Goal: Answer question/provide support: Share knowledge or assist other users

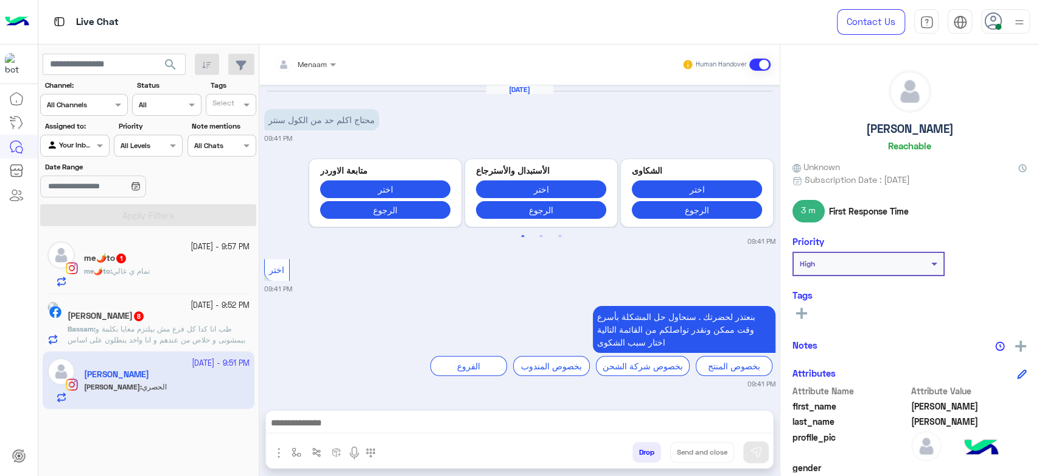
scroll to position [473, 0]
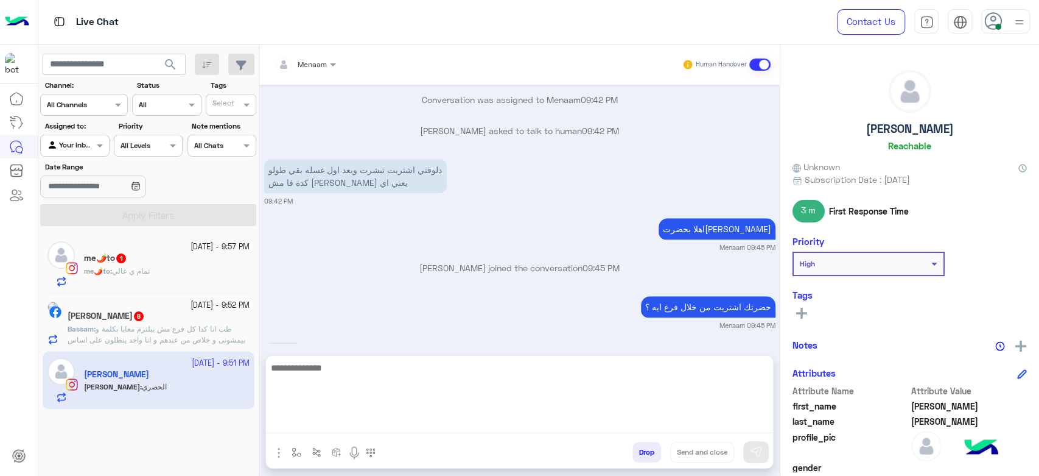
click at [299, 430] on textarea at bounding box center [519, 396] width 507 height 73
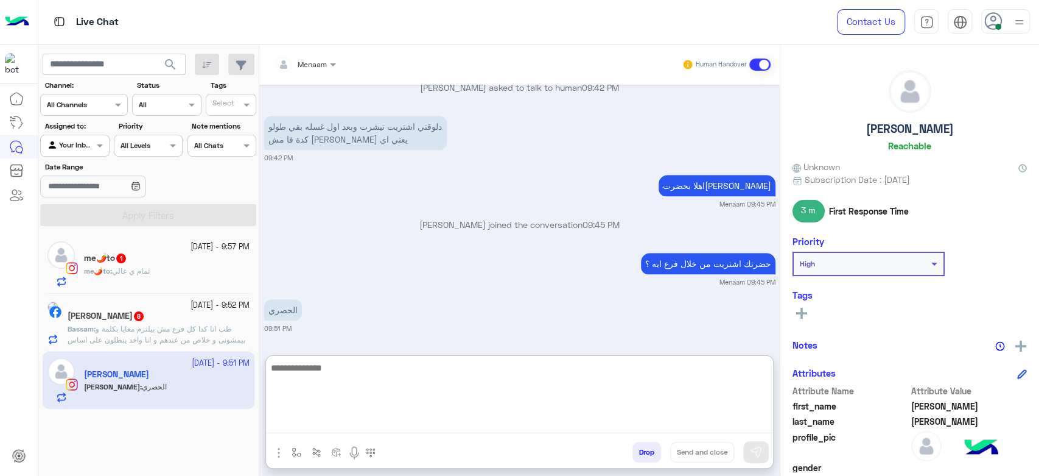
click at [317, 374] on textarea at bounding box center [519, 396] width 507 height 73
paste textarea "**********"
type textarea "**********"
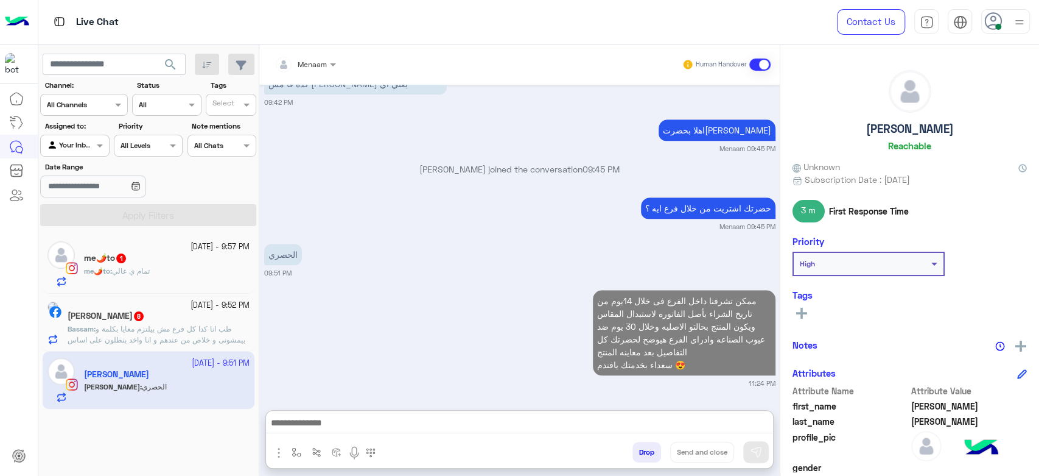
click at [141, 278] on div "me🌶️to : تمام ي غالي" at bounding box center [167, 275] width 166 height 21
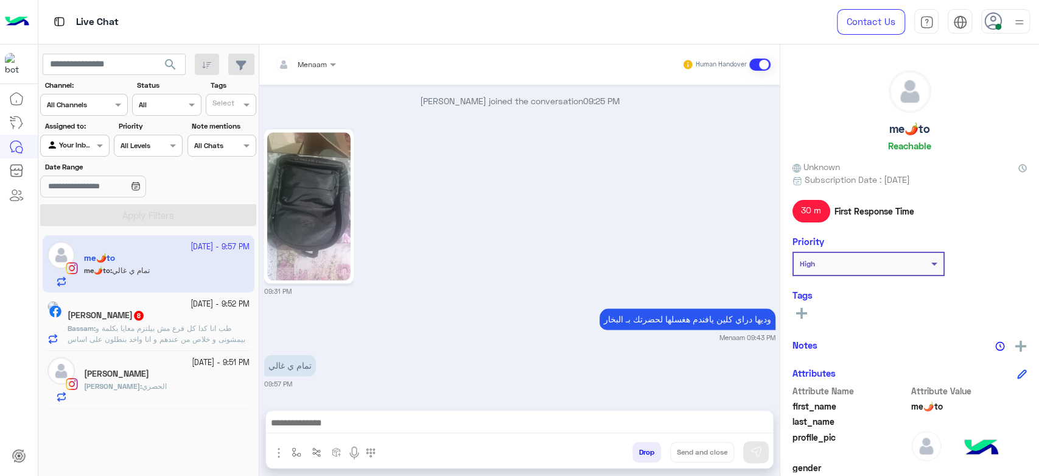
scroll to position [939, 0]
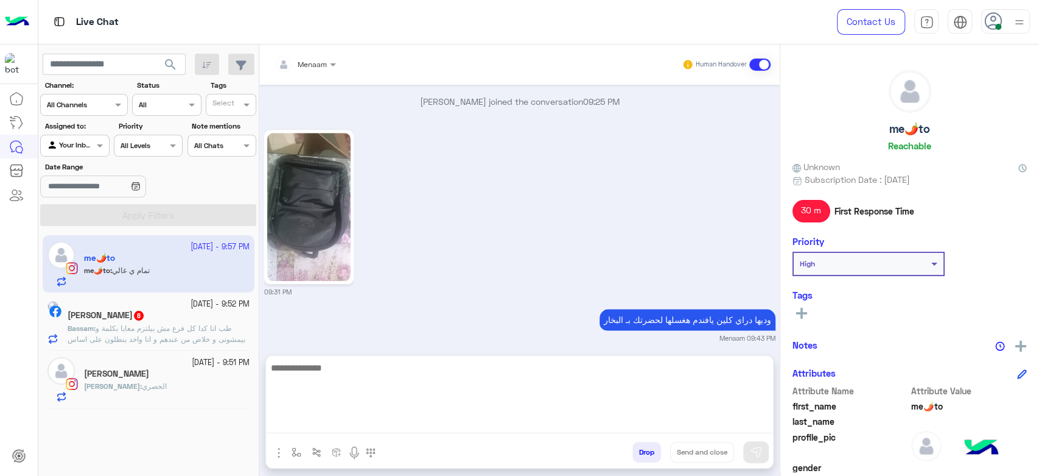
click at [339, 427] on textarea at bounding box center [519, 396] width 507 height 73
type textarea "**********"
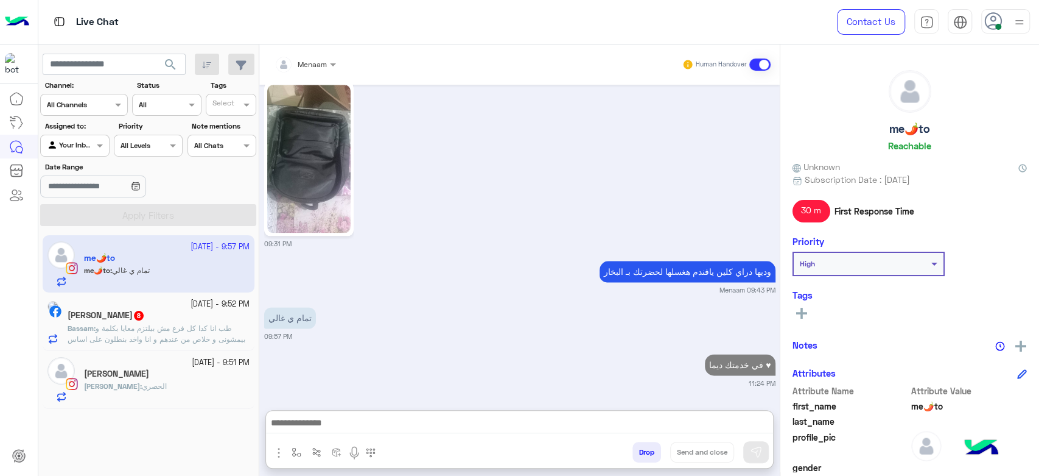
click at [645, 443] on button "Drop" at bounding box center [647, 451] width 29 height 21
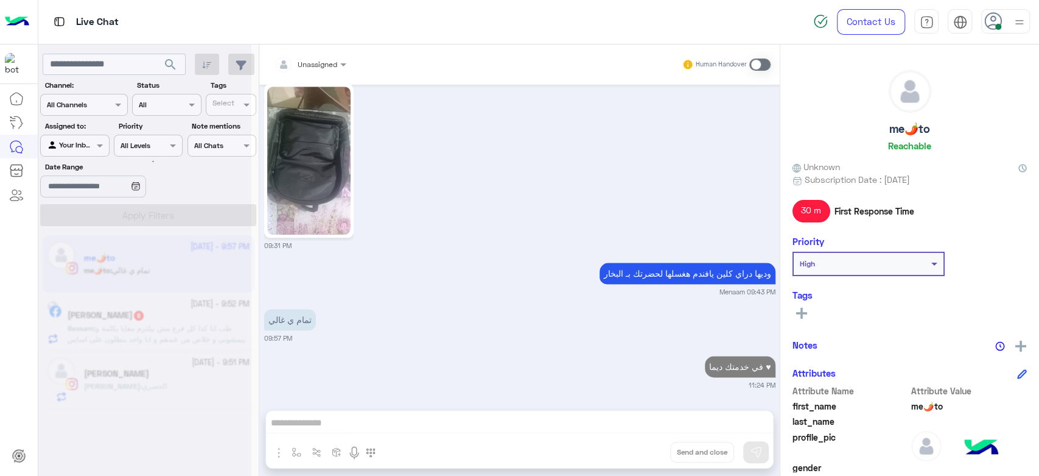
click at [642, 452] on div "Unassigned Human Handover Sep 21, 2025 فين زر خدمه العملاء ؟ 08:53 PM جاري تحوي…" at bounding box center [519, 262] width 521 height 436
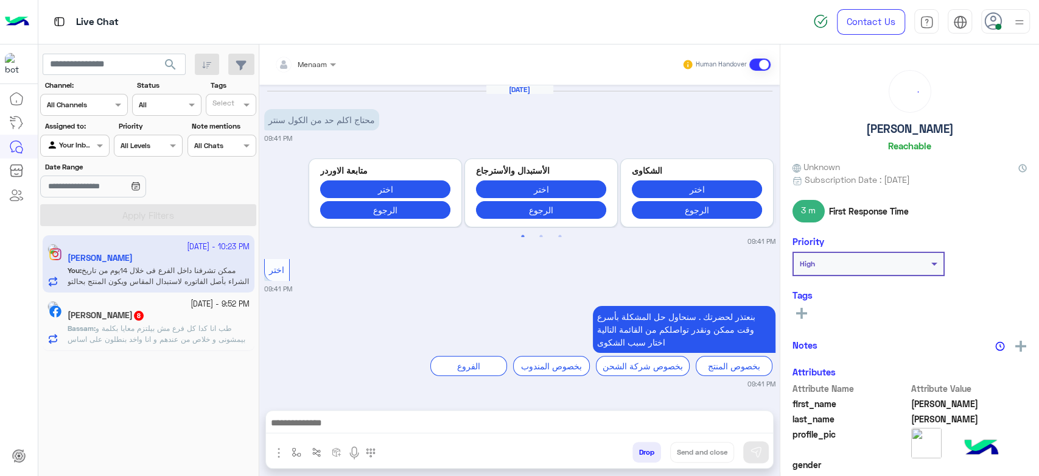
scroll to position [584, 0]
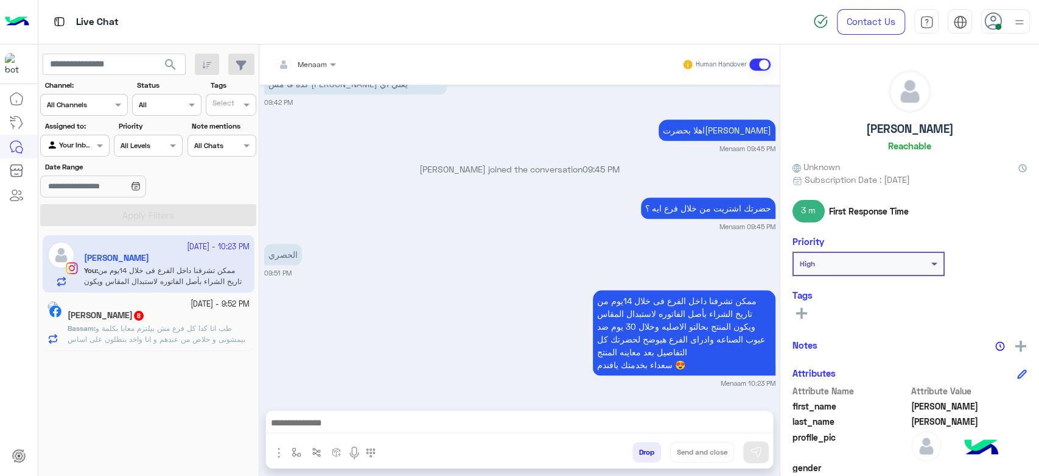
click at [156, 329] on span "طب انا كدا كل فرع مش بيلتزم معايا بكلمة و بيمشونى و خلاص من عندهم و انا واخد بن…" at bounding box center [157, 344] width 178 height 42
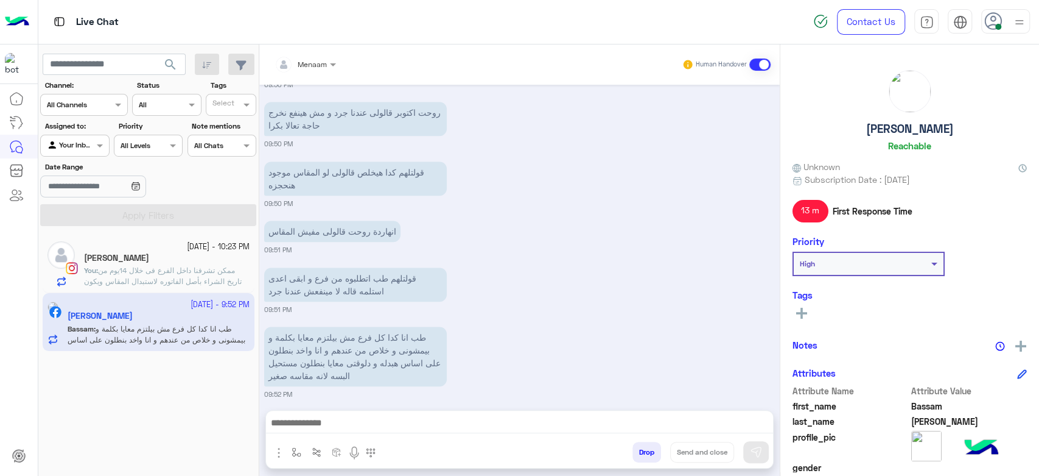
scroll to position [843, 0]
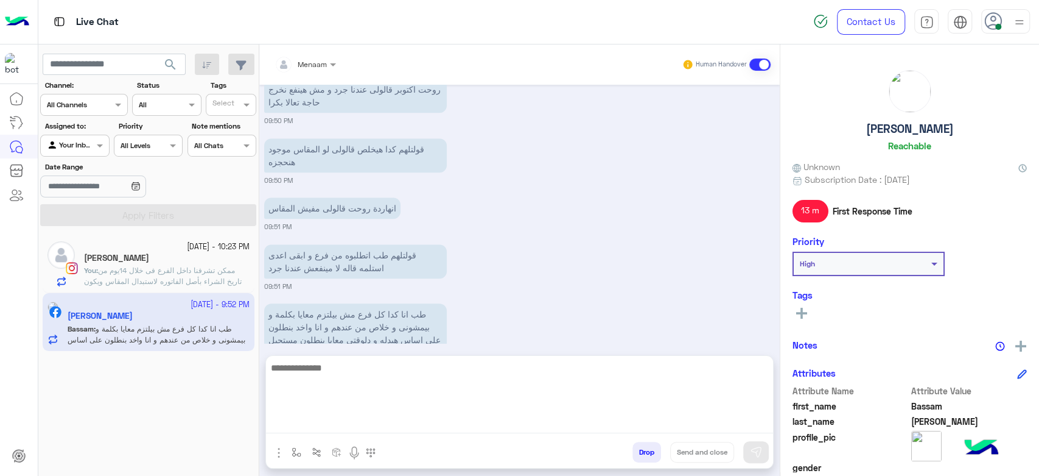
click at [332, 423] on textarea at bounding box center [519, 396] width 507 height 73
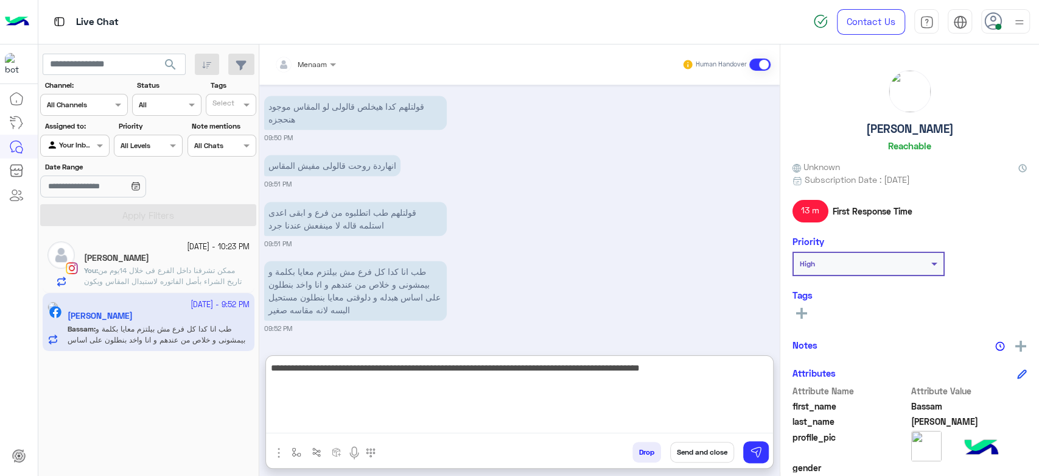
type textarea "**********"
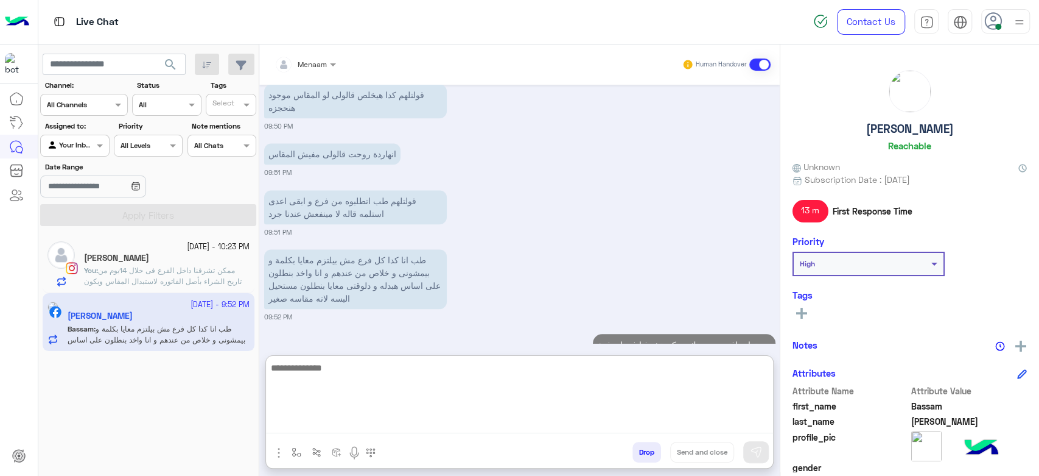
scroll to position [969, 0]
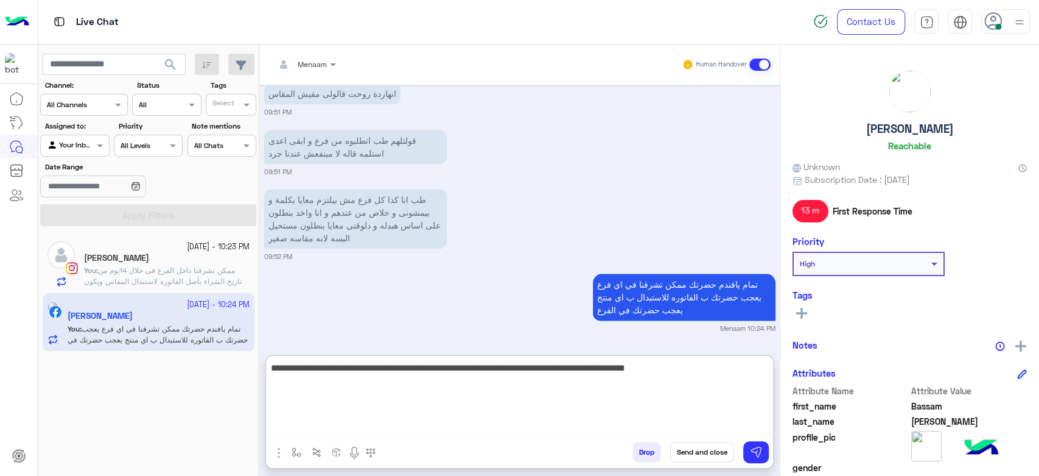
type textarea "**********"
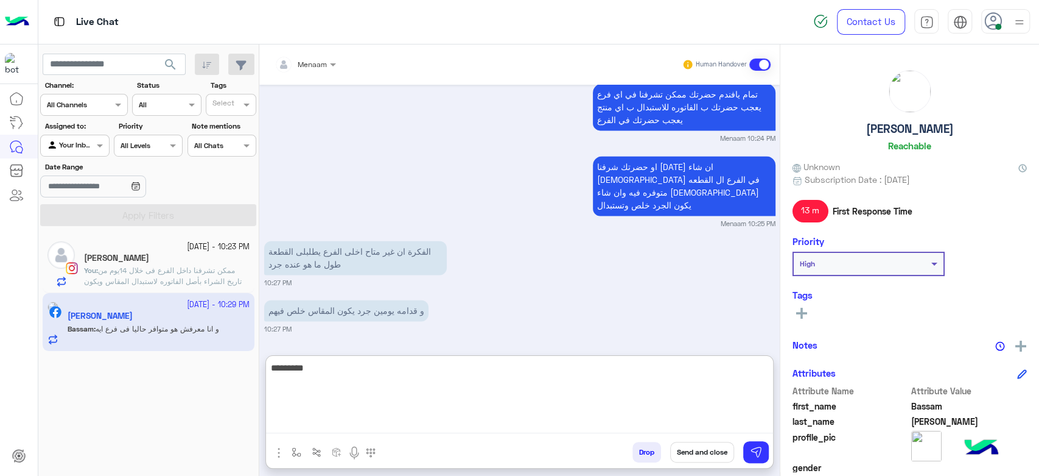
scroll to position [1193, 0]
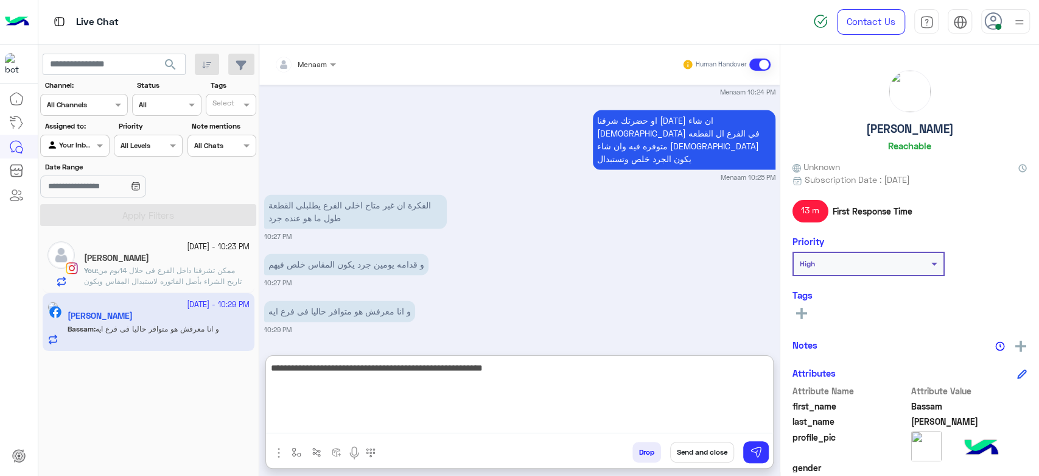
type textarea "**********"
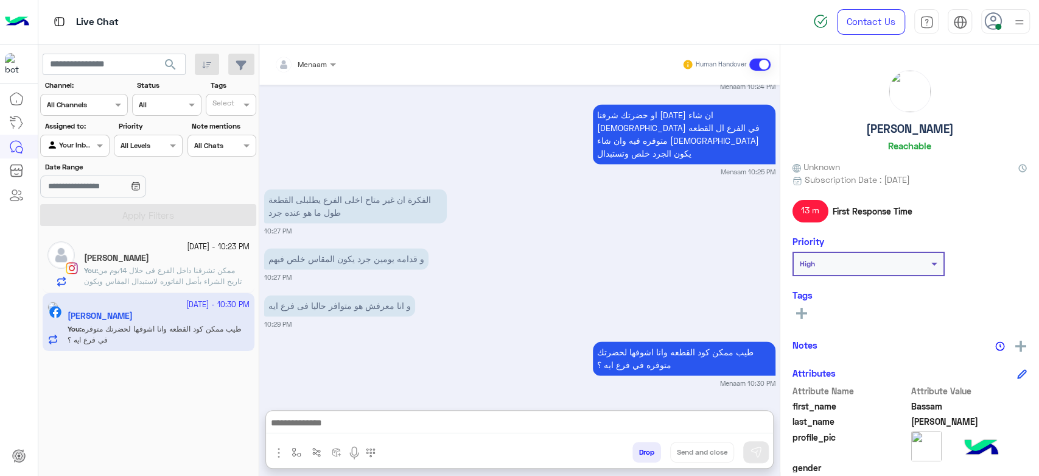
click at [141, 274] on span "ممكن تشرفنا داخل الفرع فى خلال 14يوم من تاريخ الشراء بأصل الفاتوره لاستبدال الم…" at bounding box center [165, 291] width 162 height 53
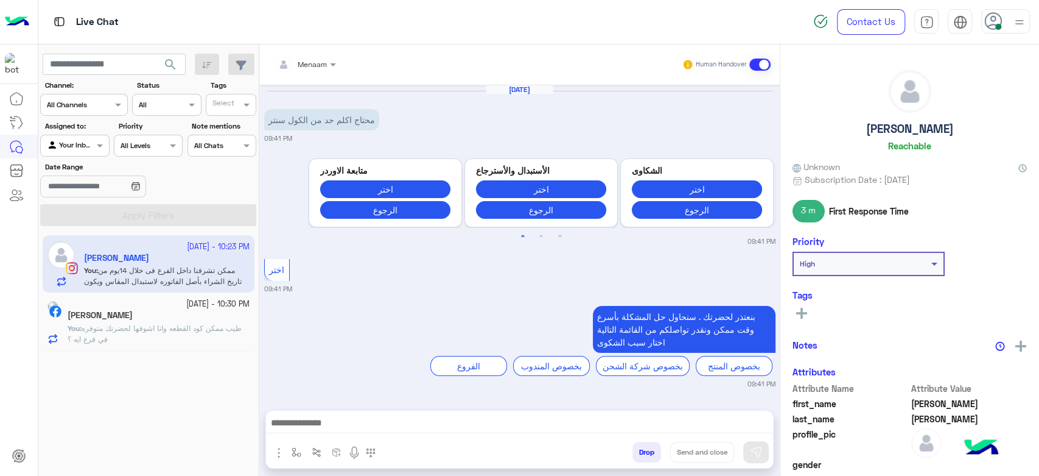
scroll to position [584, 0]
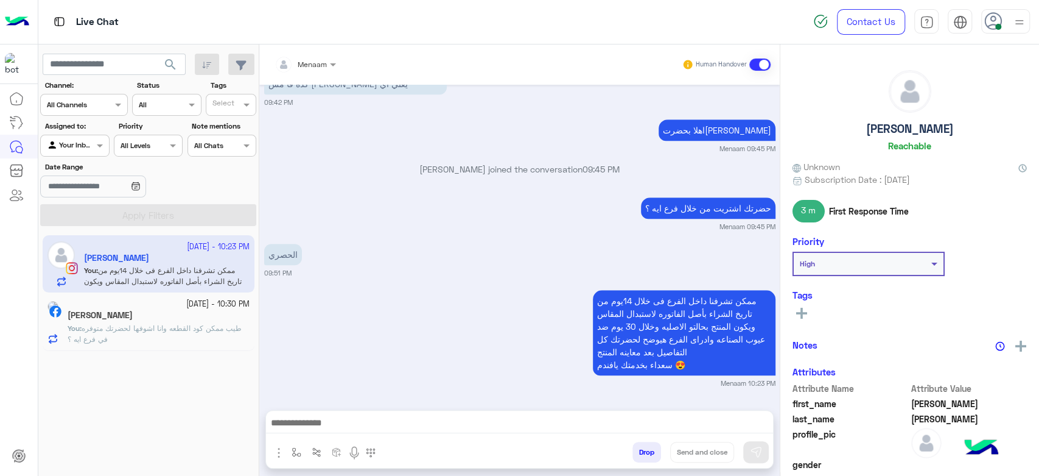
click at [889, 135] on h5 "Mahmoud Abd Elnaser" at bounding box center [910, 129] width 88 height 14
click at [879, 130] on h5 "Mahmoud Abd Elnaser" at bounding box center [910, 129] width 88 height 14
copy h5 "Mahmoud Abd Elnaser"
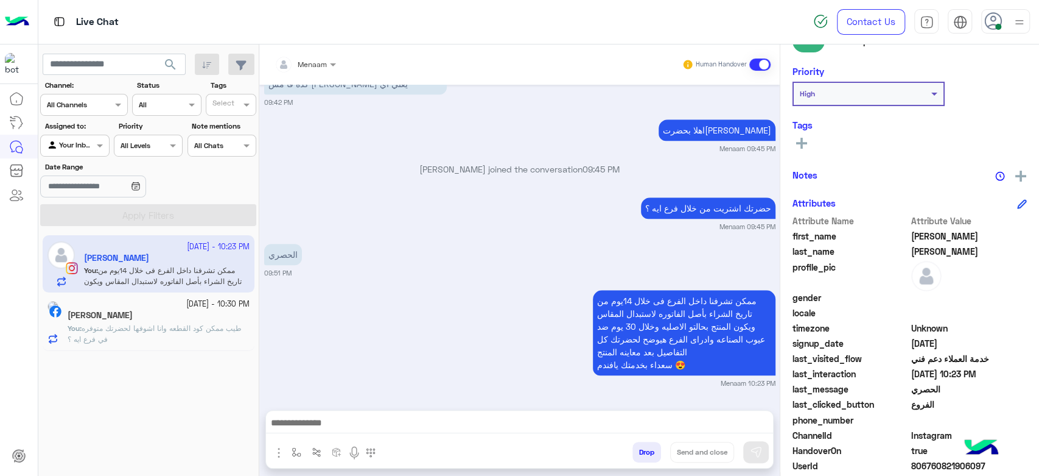
scroll to position [230, 0]
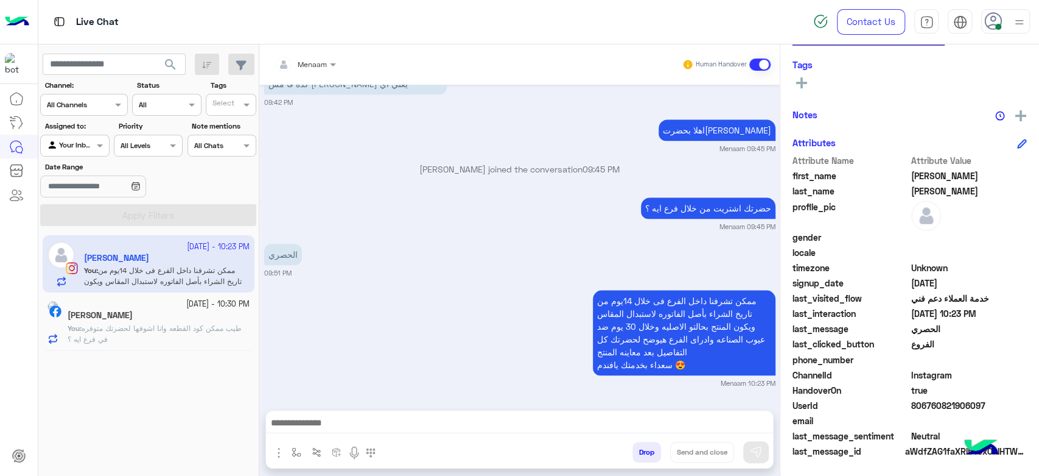
click at [939, 399] on span "806760821906097" at bounding box center [969, 405] width 116 height 13
copy span "806760821906097"
click at [170, 335] on p "You : طيب ممكن كود القطعه وانا اشوفها لحضرتك متوفره في فرع ايه ؟" at bounding box center [159, 334] width 182 height 22
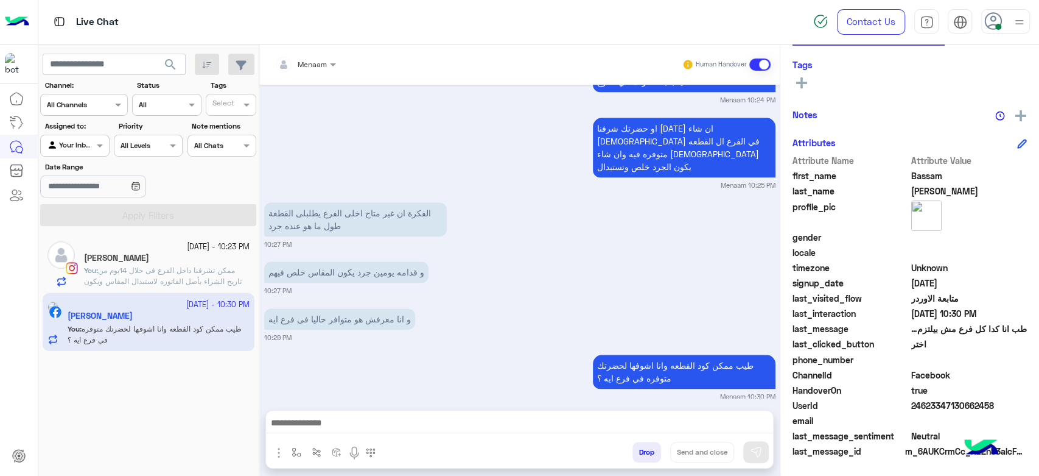
scroll to position [858, 0]
click at [170, 267] on span "ممكن تشرفنا داخل الفرع فى خلال 14يوم من تاريخ الشراء بأصل الفاتوره لاستبدال الم…" at bounding box center [165, 291] width 162 height 53
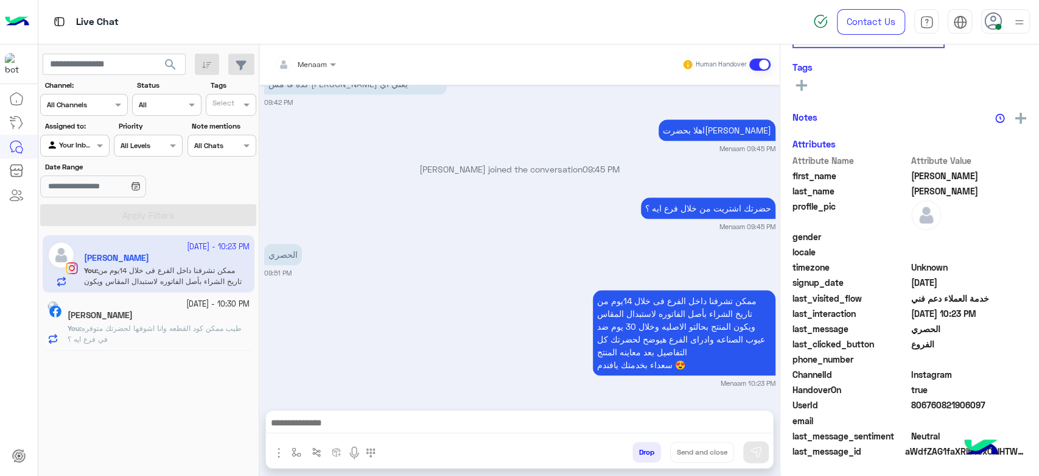
scroll to position [230, 0]
click at [164, 320] on div "Bassam Ahmed" at bounding box center [159, 316] width 182 height 13
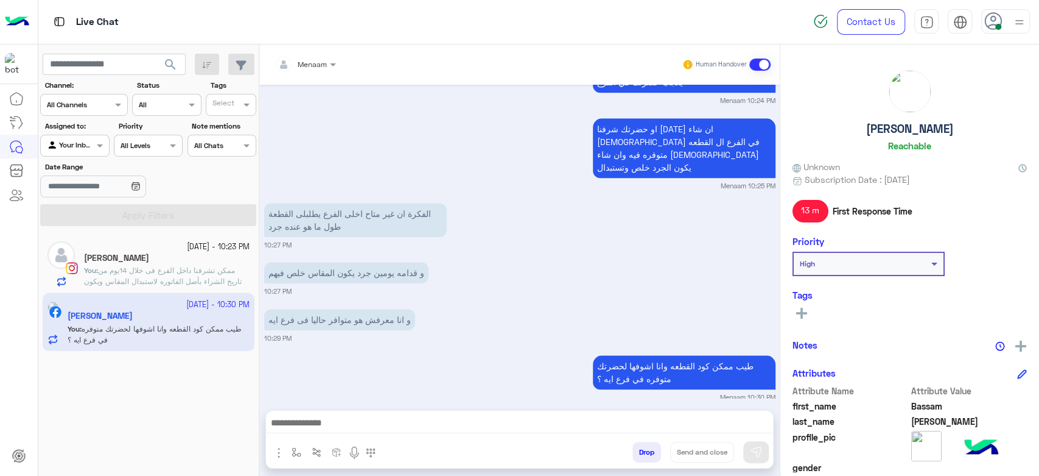
click at [894, 135] on h5 "Bassam Ahmed" at bounding box center [910, 129] width 88 height 14
click at [887, 123] on h5 "Bassam Ahmed" at bounding box center [910, 129] width 88 height 14
copy h5 "Bassam Ahmed"
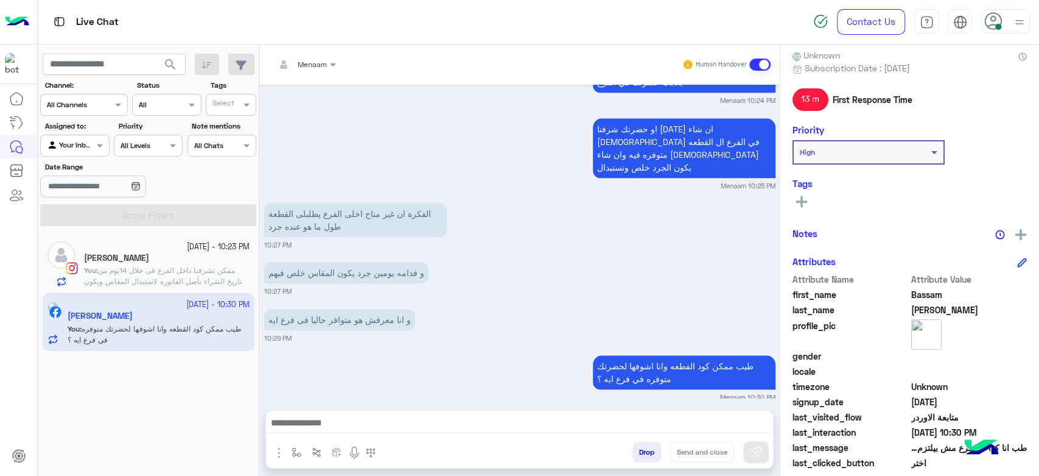
scroll to position [230, 0]
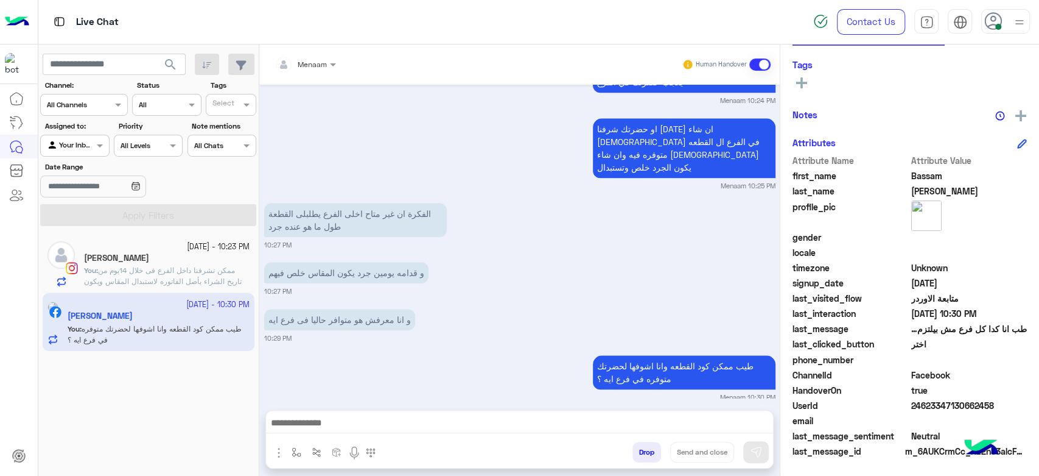
click at [926, 407] on span "24623347130662458" at bounding box center [969, 405] width 116 height 13
copy span "24623347130662458"
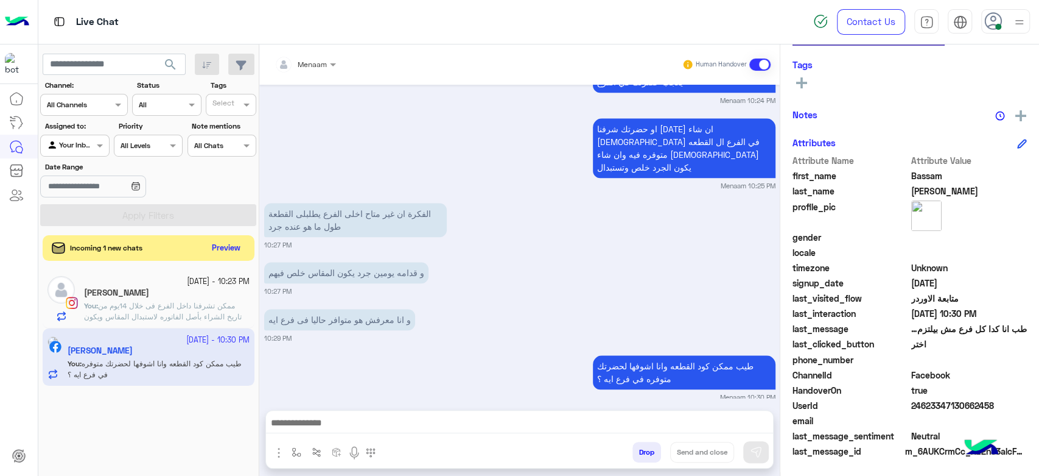
click at [230, 244] on button "Preview" at bounding box center [227, 248] width 38 height 16
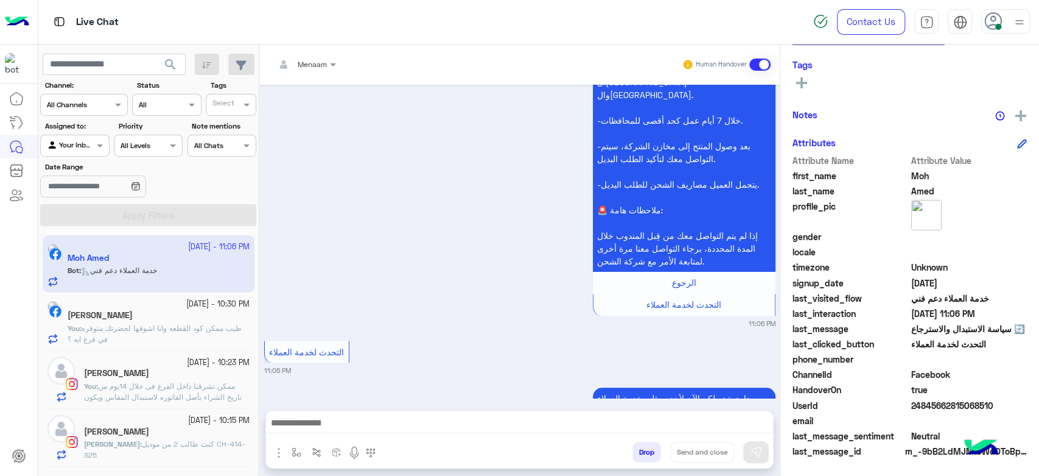
scroll to position [808, 0]
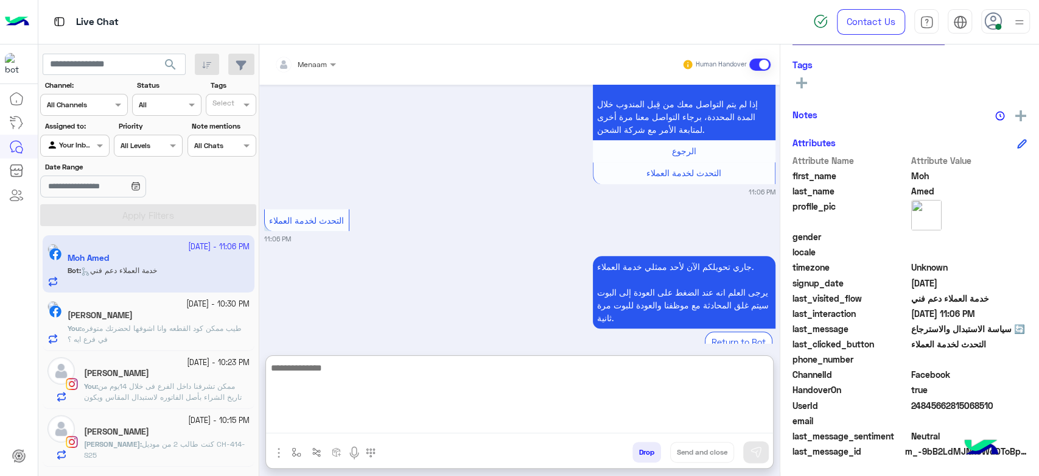
click at [329, 426] on textarea at bounding box center [519, 396] width 507 height 73
type textarea "**********"
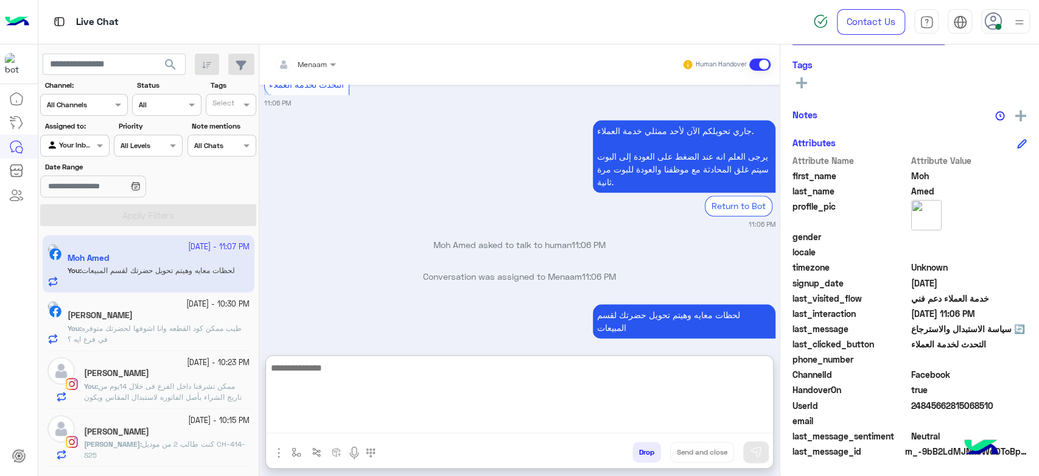
scroll to position [0, 0]
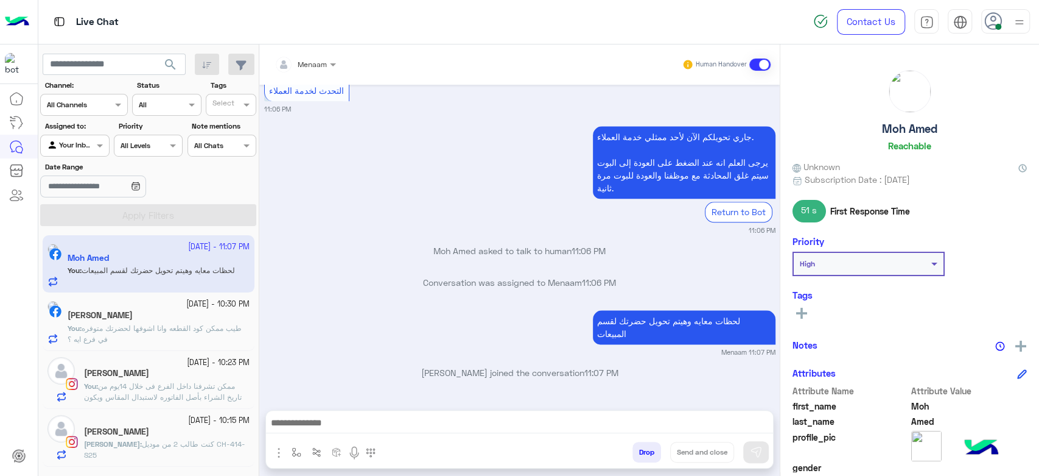
click at [897, 130] on h5 "Moh Amed" at bounding box center [909, 129] width 55 height 14
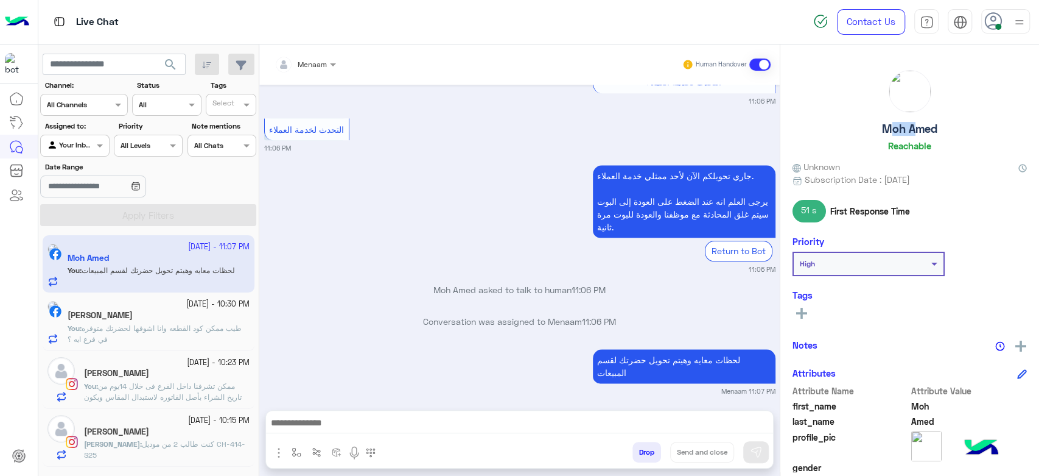
click at [897, 130] on h5 "Moh Amed" at bounding box center [909, 129] width 55 height 14
copy h5 "Moh Amed"
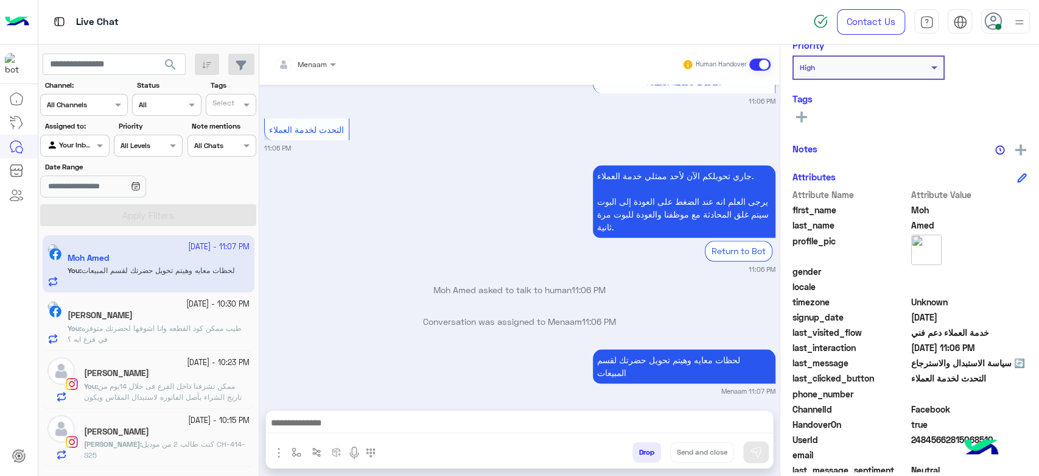
scroll to position [230, 0]
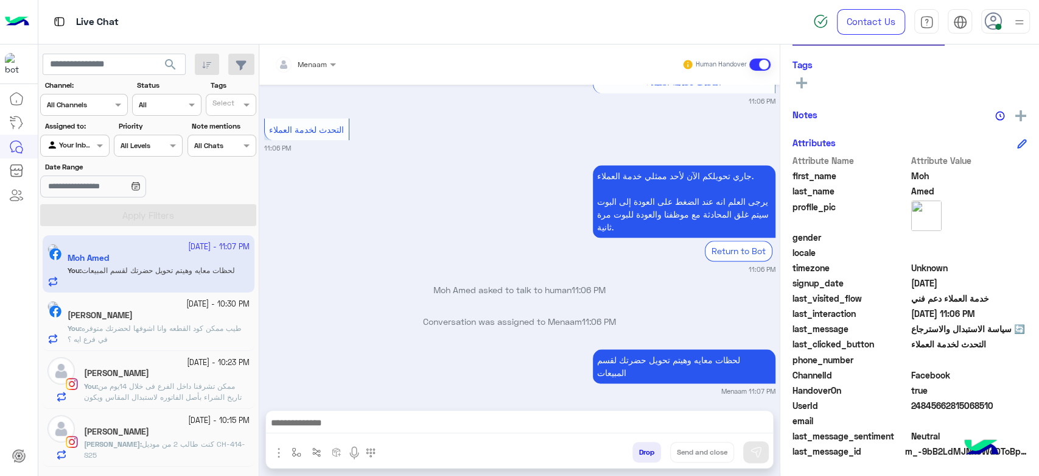
click at [930, 403] on span "24845662815068510" at bounding box center [969, 405] width 116 height 13
copy span "24845662815068510"
click at [329, 62] on span at bounding box center [334, 64] width 15 height 13
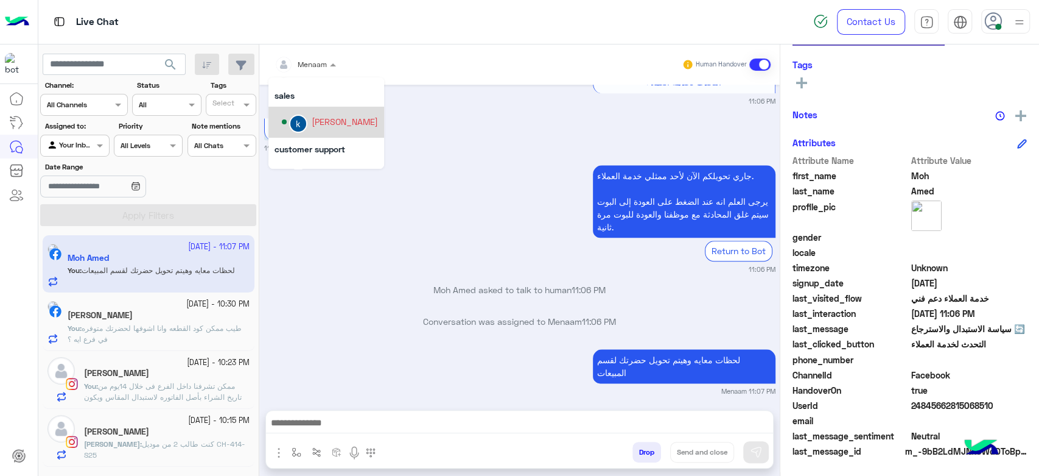
scroll to position [10, 0]
click at [330, 138] on div "khaled mohamed" at bounding box center [345, 136] width 66 height 13
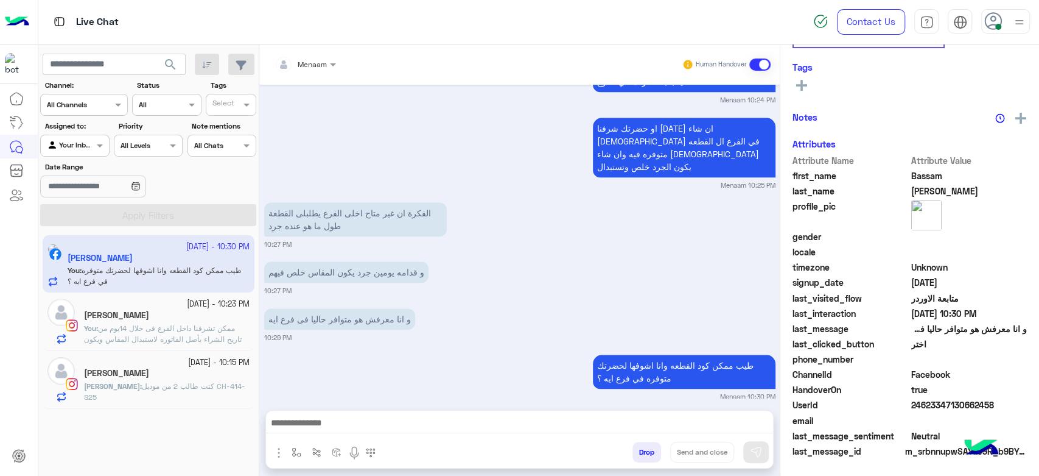
scroll to position [858, 0]
click at [181, 328] on span "ممكن تشرفنا داخل الفرع فى خلال 14يوم من تاريخ الشراء بأصل الفاتوره لاستبدال الم…" at bounding box center [165, 349] width 162 height 53
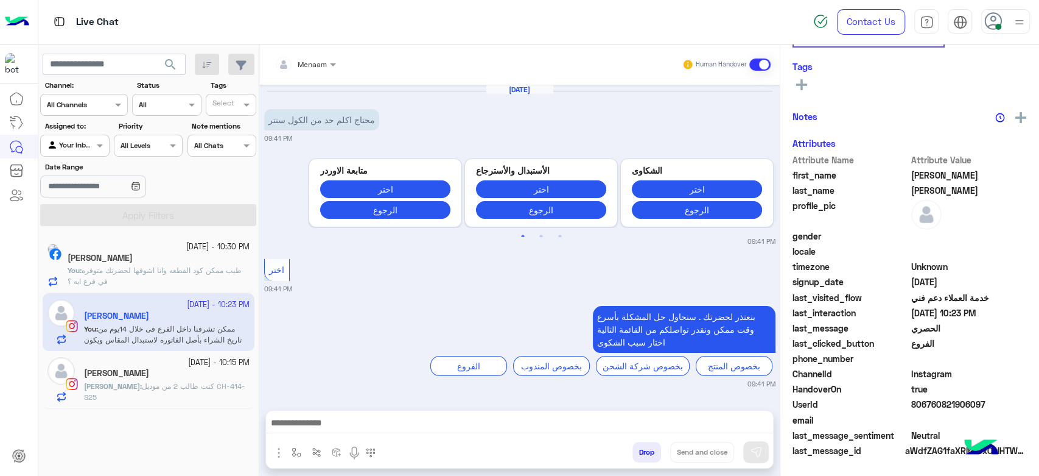
scroll to position [584, 0]
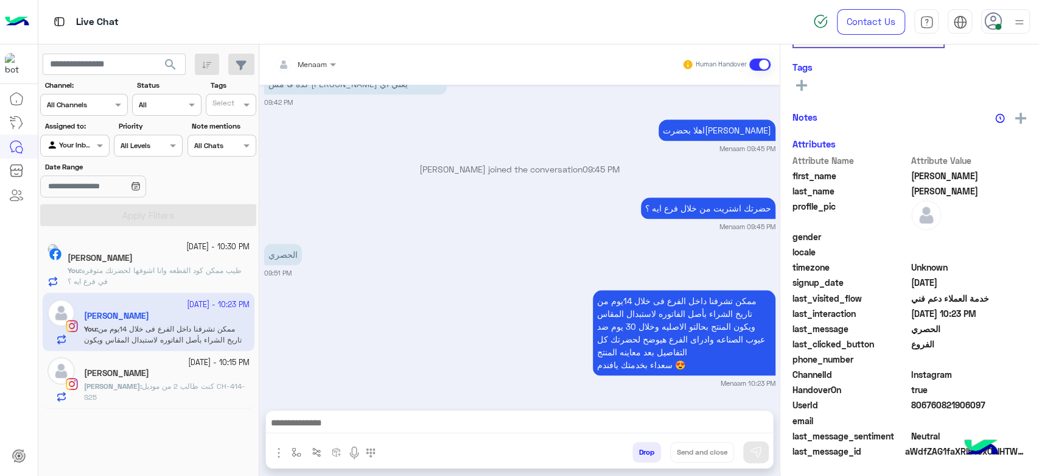
click at [159, 389] on span "كنت طالب 2 من موديل CH-414-S25" at bounding box center [164, 391] width 161 height 20
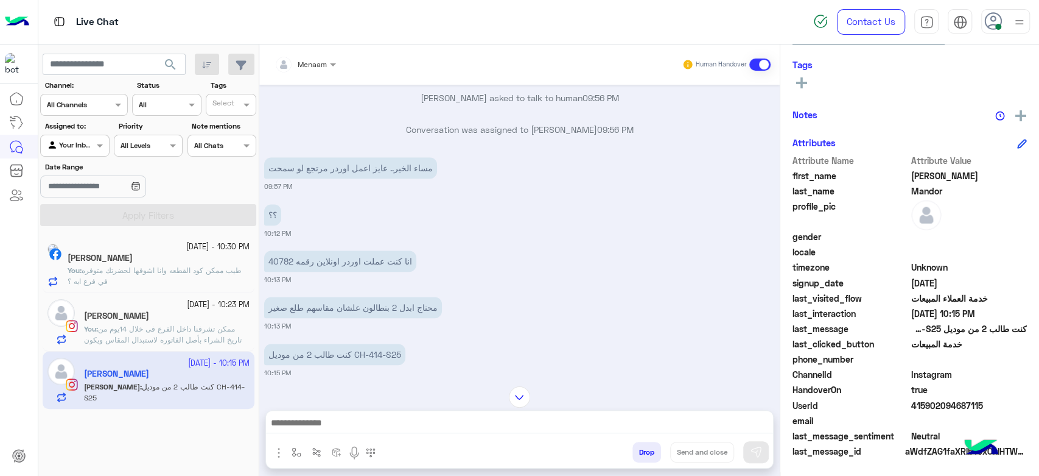
scroll to position [851, 0]
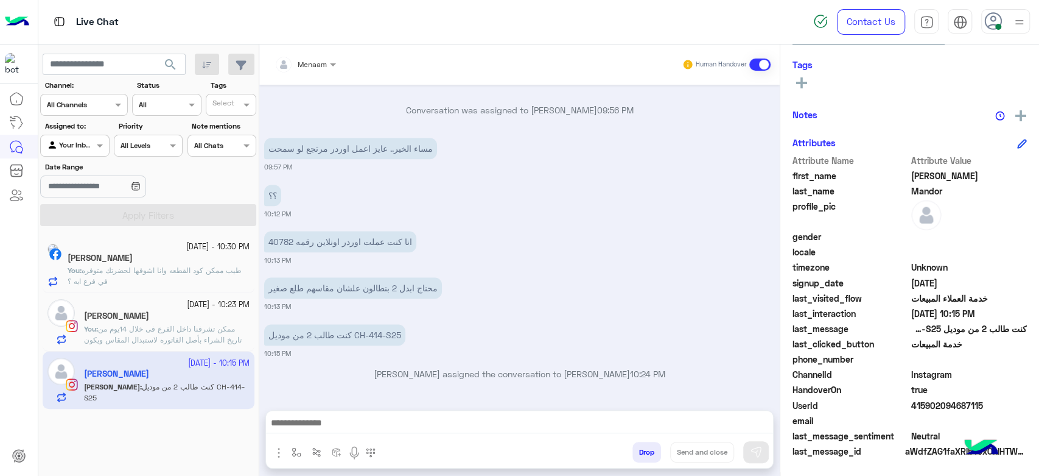
click at [287, 244] on p "انا كنت عملت اوردر اونلاين رقمه 40782" at bounding box center [340, 241] width 152 height 21
copy p "40782"
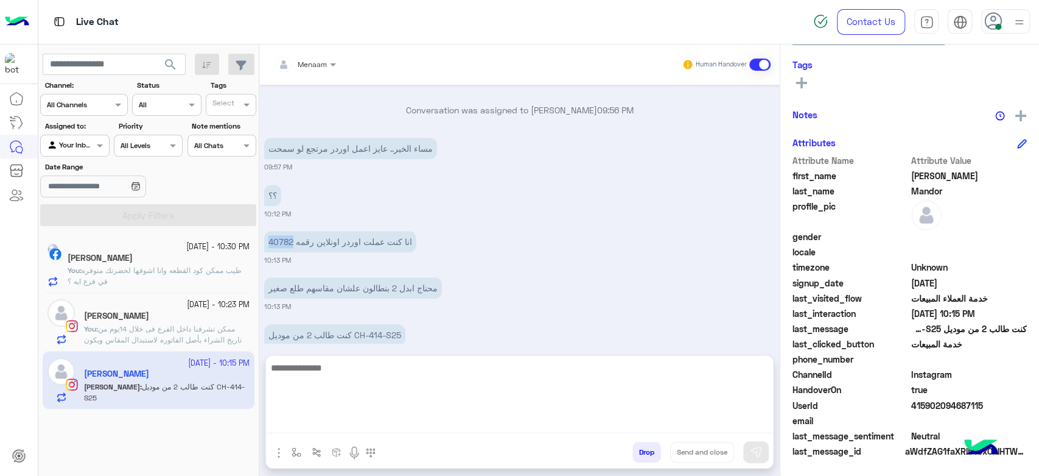
click at [356, 421] on textarea at bounding box center [519, 396] width 507 height 73
type textarea "**********"
click at [398, 421] on textarea at bounding box center [519, 396] width 507 height 73
paste textarea "**********"
type textarea "**********"
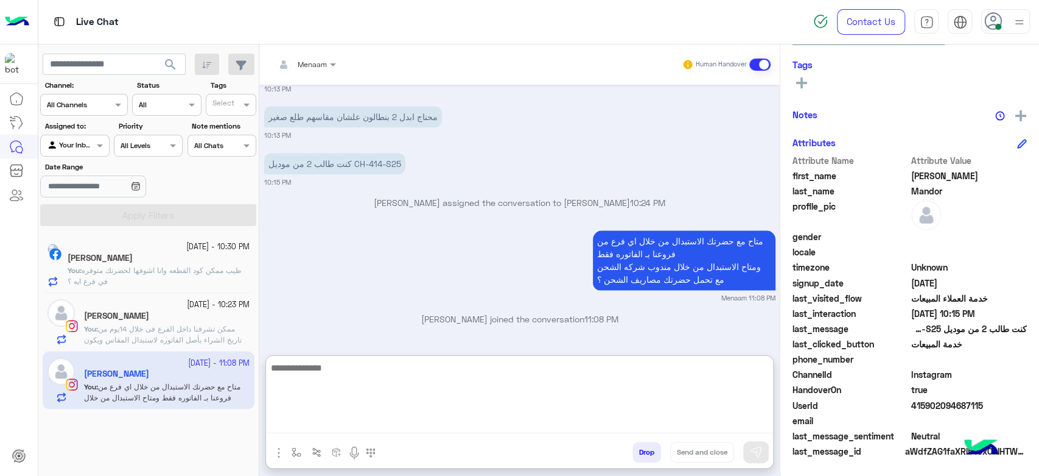
scroll to position [230, 0]
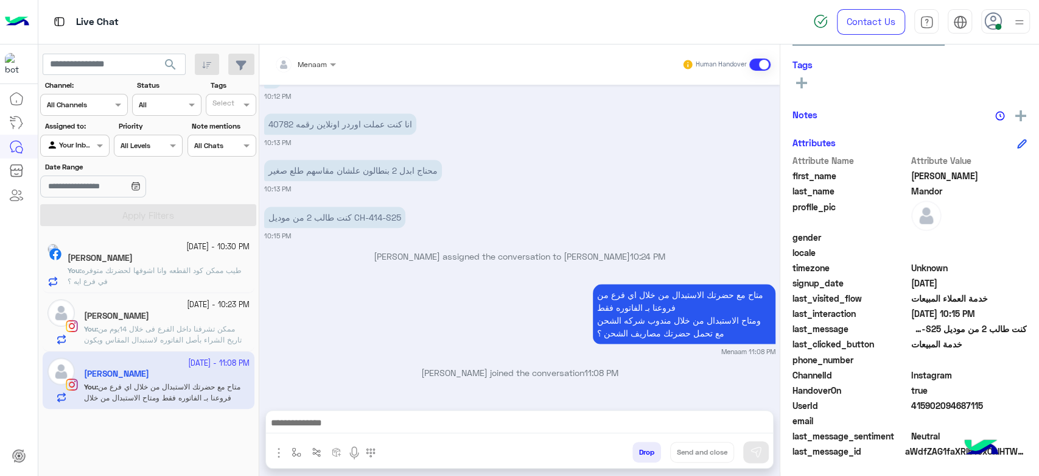
click at [149, 353] on app-inbox-user "21 September - 11:08 PM Karim Mandor You : متاح مع حضرتك الاستبدال من خلال اي ف…" at bounding box center [149, 379] width 212 height 57
click at [146, 338] on span "ممكن تشرفنا داخل الفرع فى خلال 14يوم من تاريخ الشراء بأصل الفاتوره لاستبدال الم…" at bounding box center [165, 350] width 162 height 53
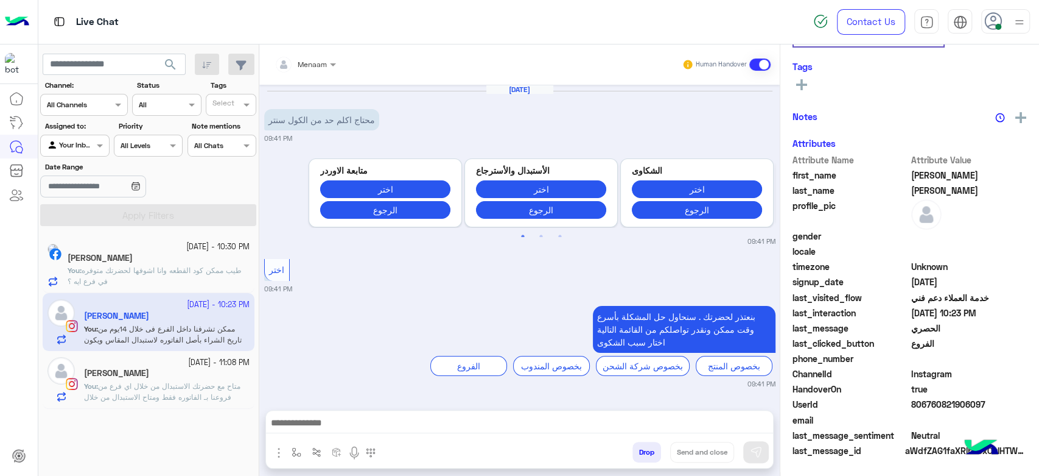
scroll to position [584, 0]
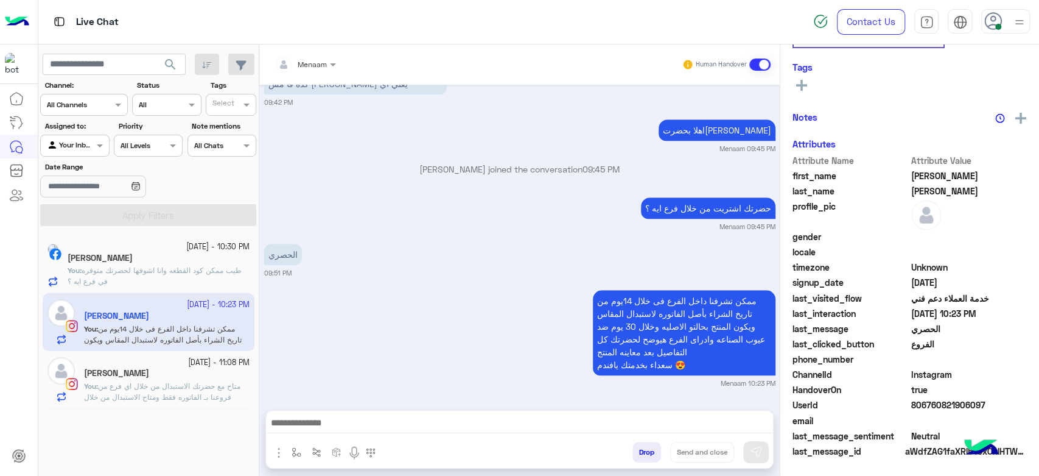
click at [161, 270] on span "طيب ممكن كود القطعه وانا اشوفها لحضرتك متوفره في فرع ايه ؟" at bounding box center [155, 275] width 174 height 20
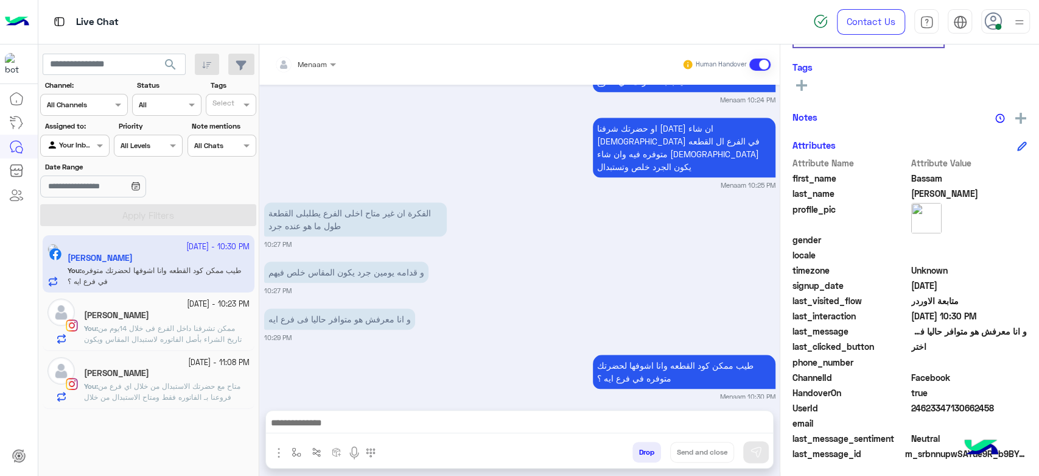
scroll to position [230, 0]
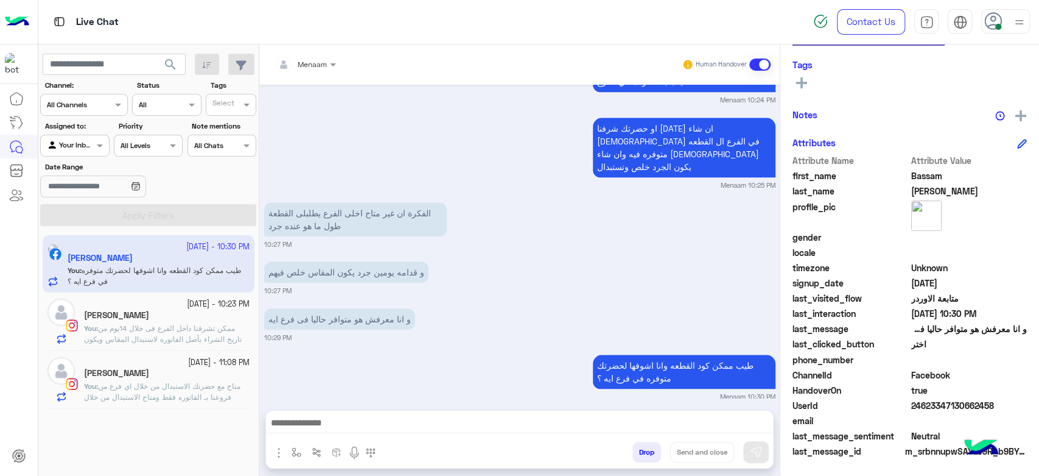
click at [634, 447] on button "Drop" at bounding box center [647, 451] width 29 height 21
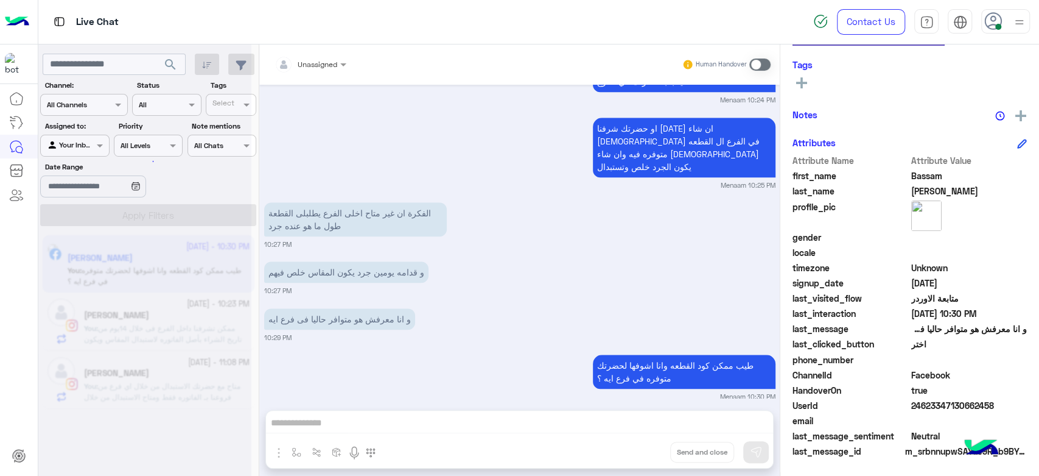
scroll to position [890, 0]
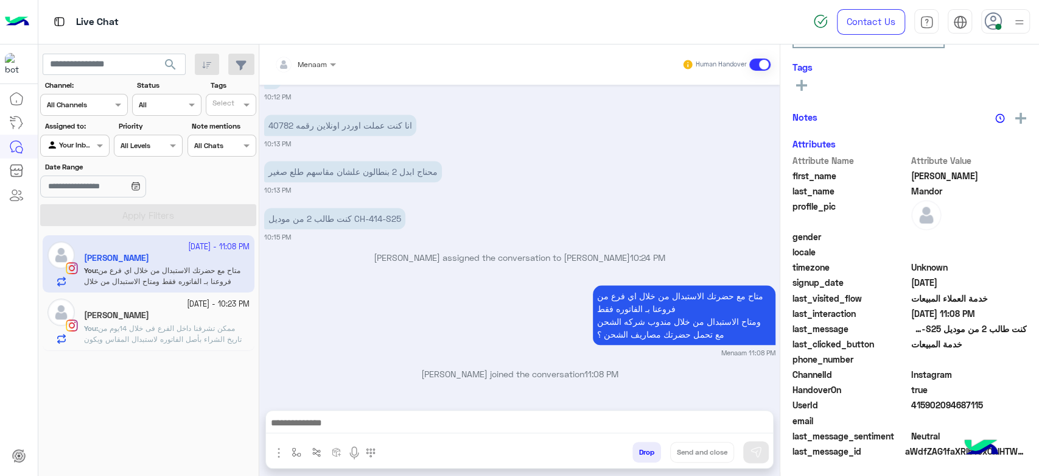
click at [647, 450] on button "Drop" at bounding box center [647, 451] width 29 height 21
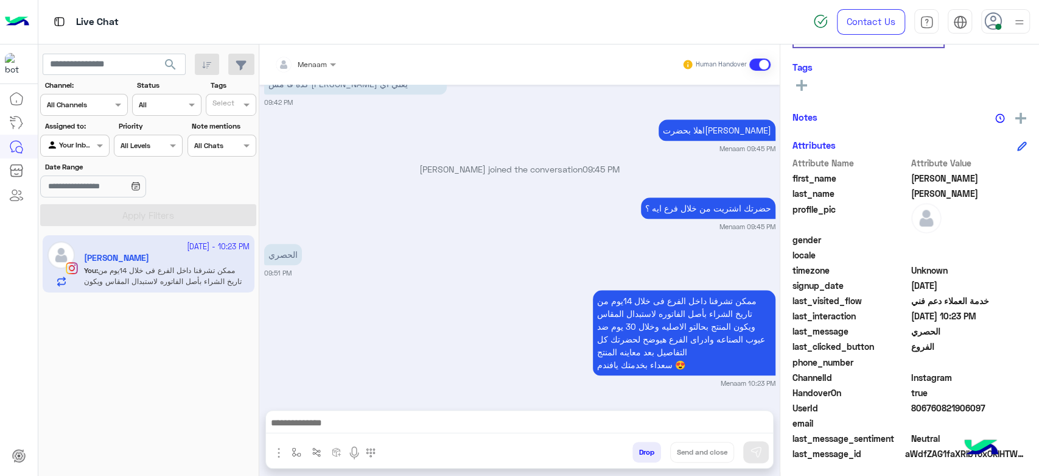
scroll to position [230, 0]
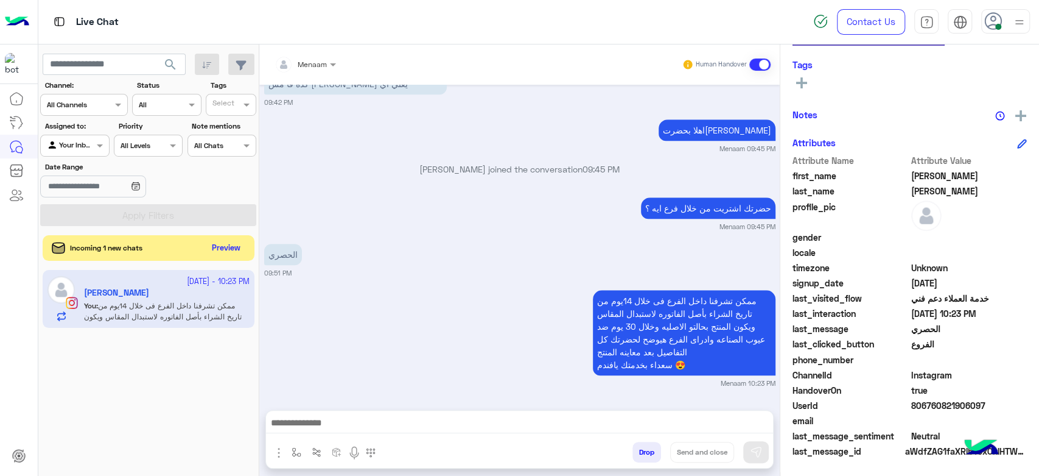
click at [225, 248] on button "Preview" at bounding box center [227, 248] width 38 height 16
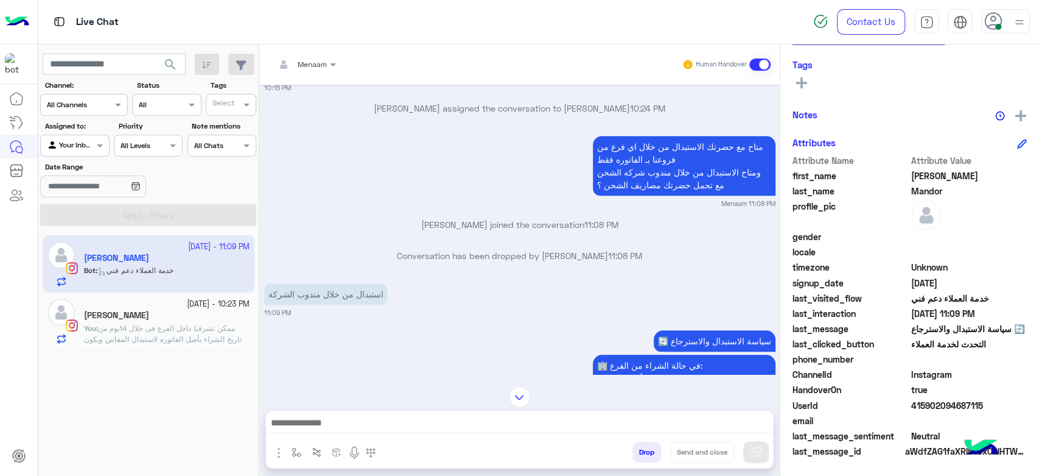
scroll to position [558, 0]
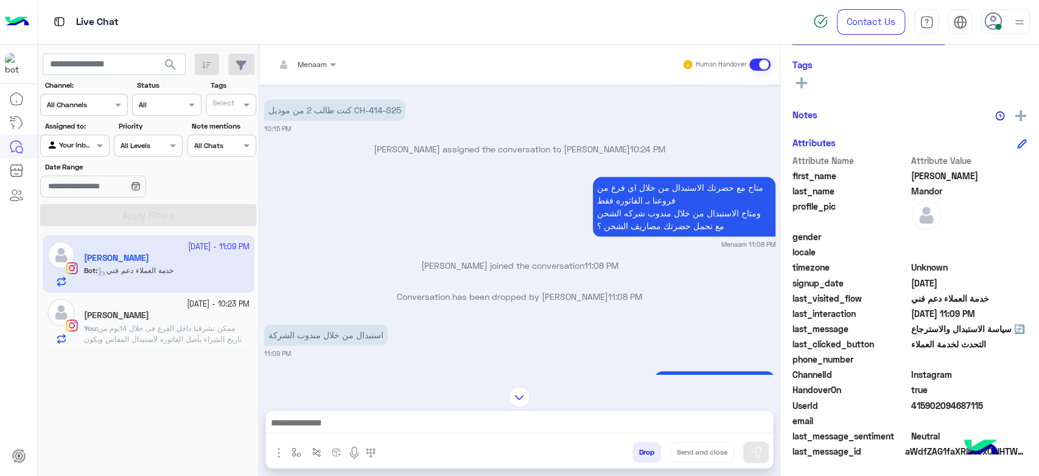
click at [162, 339] on span "ممكن تشرفنا داخل الفرع فى خلال 14يوم من تاريخ الشراء بأصل الفاتوره لاستبدال الم…" at bounding box center [165, 349] width 162 height 53
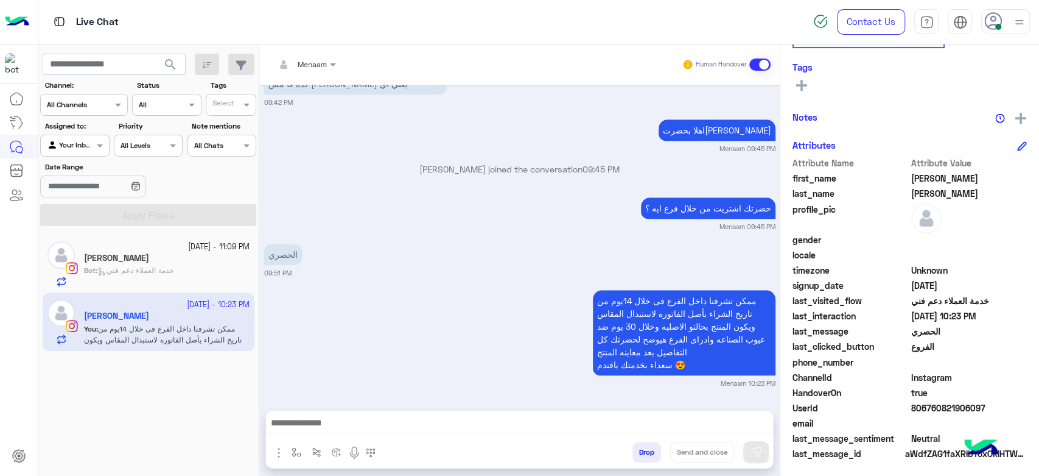
scroll to position [230, 0]
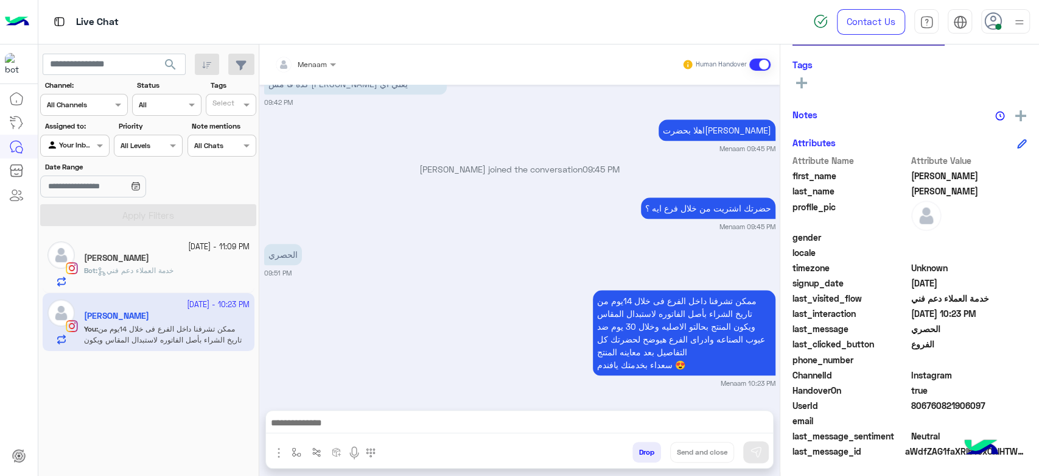
click at [165, 268] on span "خدمة العملاء دعم فني" at bounding box center [135, 269] width 76 height 9
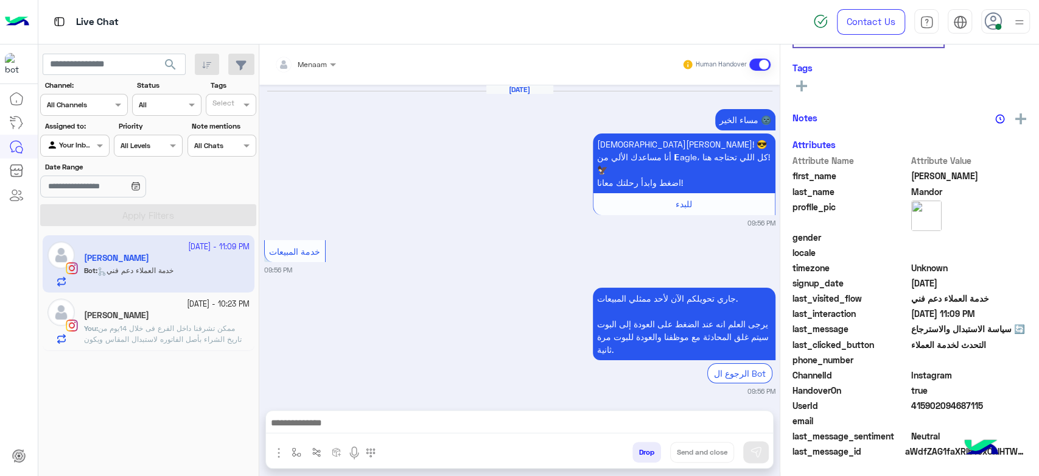
scroll to position [1167, 0]
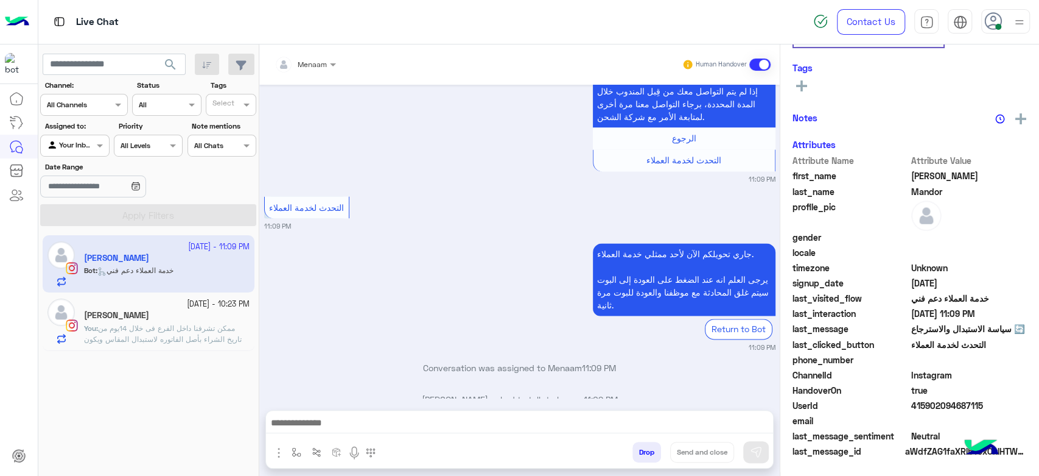
click at [155, 332] on p "You : ممكن تشرفنا داخل الفرع فى خلال 14يوم من تاريخ الشراء بأصل الفاتوره لاستبد…" at bounding box center [167, 350] width 166 height 55
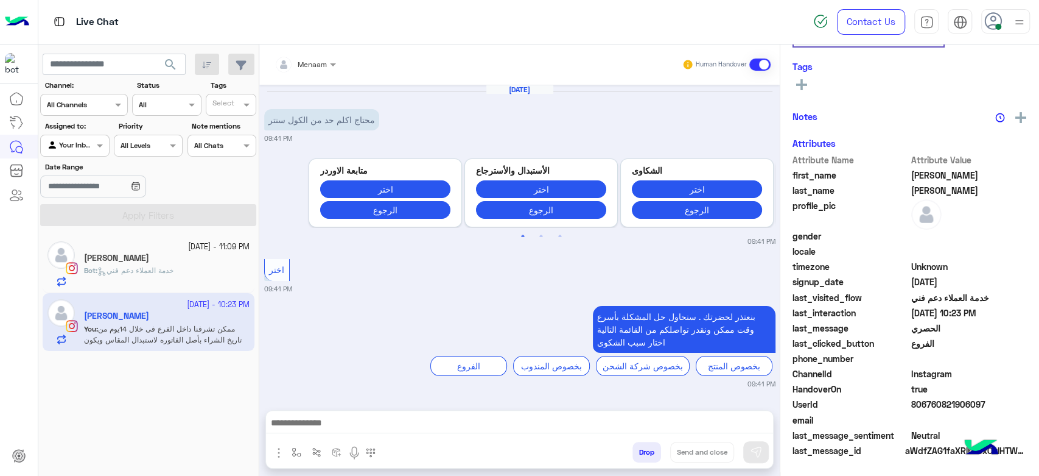
scroll to position [584, 0]
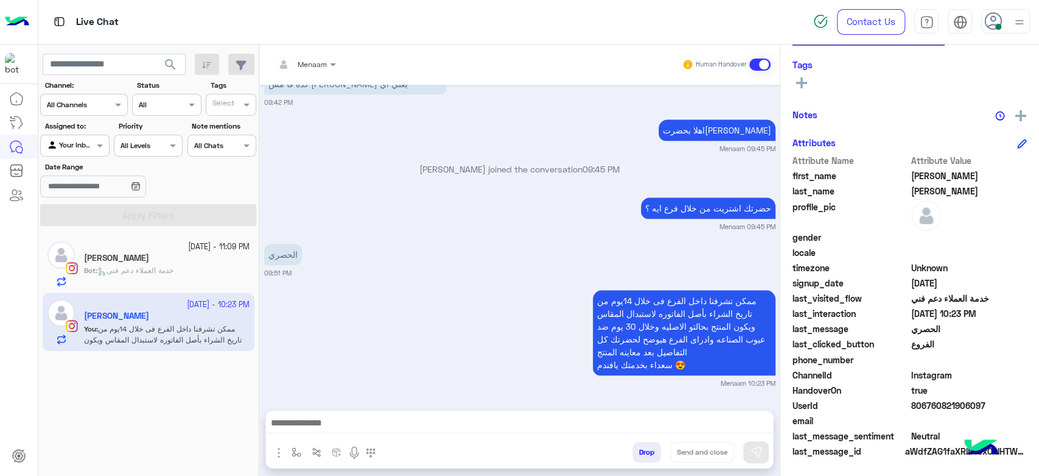
click at [163, 271] on span "خدمة العملاء دعم فني" at bounding box center [135, 269] width 76 height 9
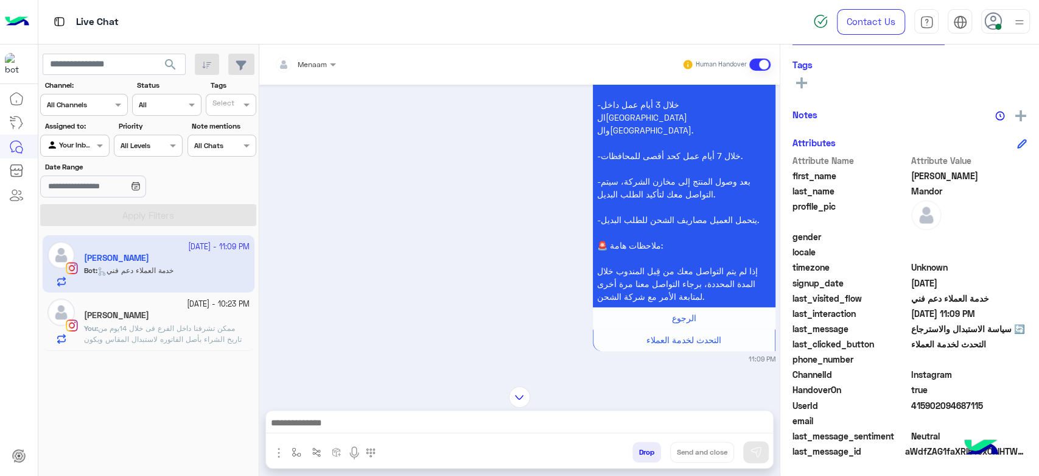
scroll to position [1099, 0]
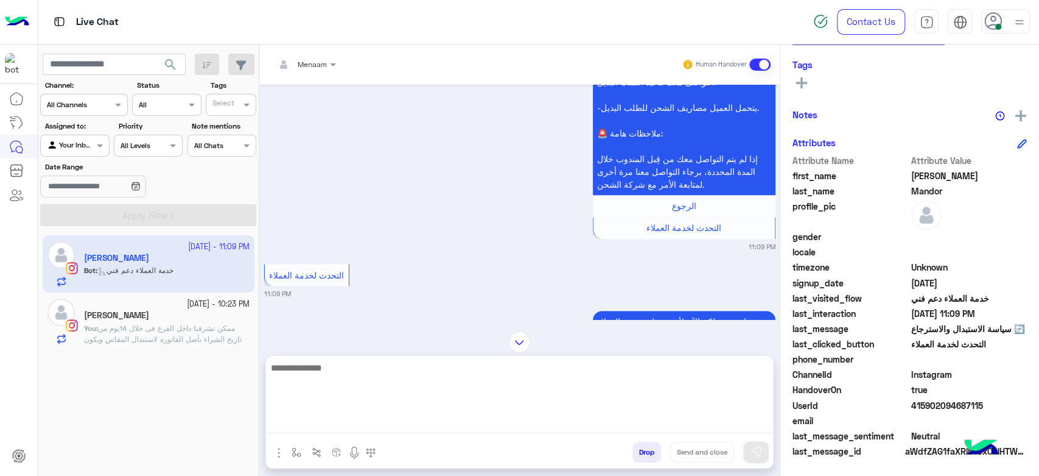
click at [357, 427] on textarea at bounding box center [519, 396] width 507 height 73
paste textarea "**********"
type textarea "**********"
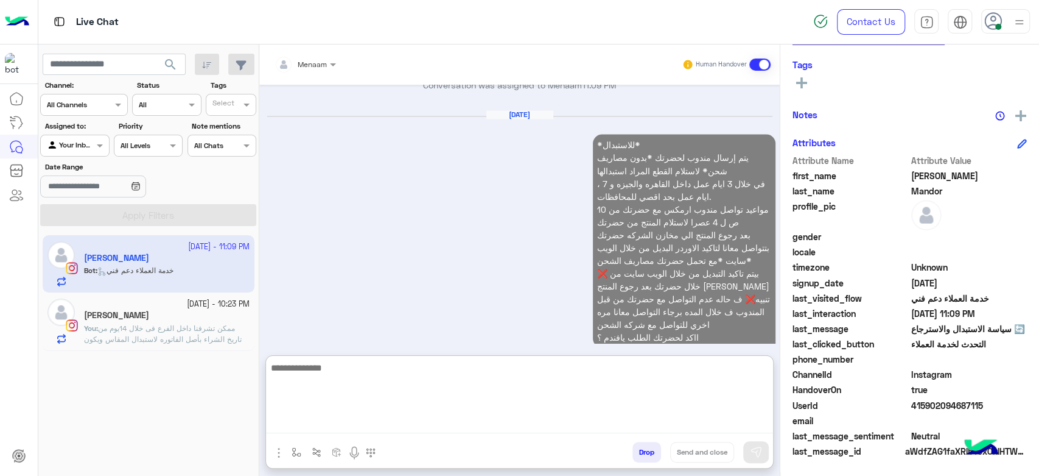
click at [198, 337] on span "ممكن تشرفنا داخل الفرع فى خلال 14يوم من تاريخ الشراء بأصل الفاتوره لاستبدال الم…" at bounding box center [165, 349] width 162 height 53
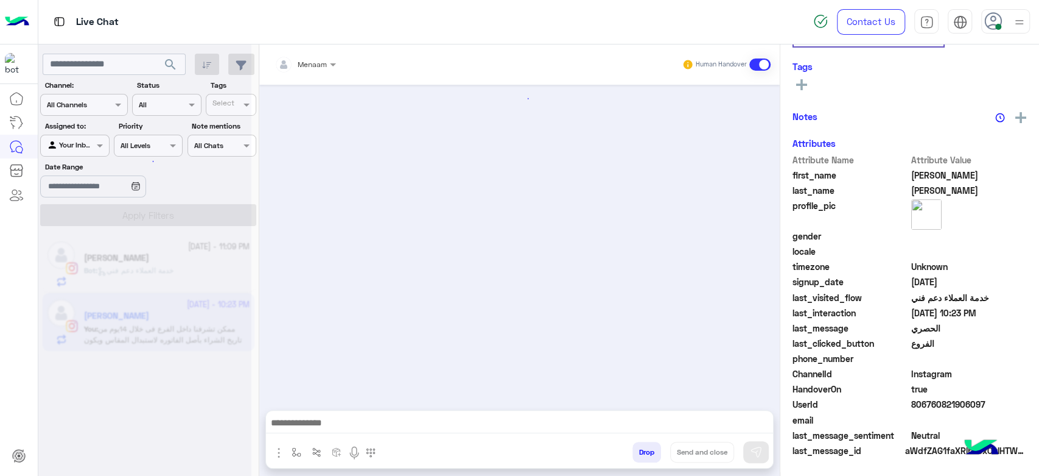
scroll to position [228, 0]
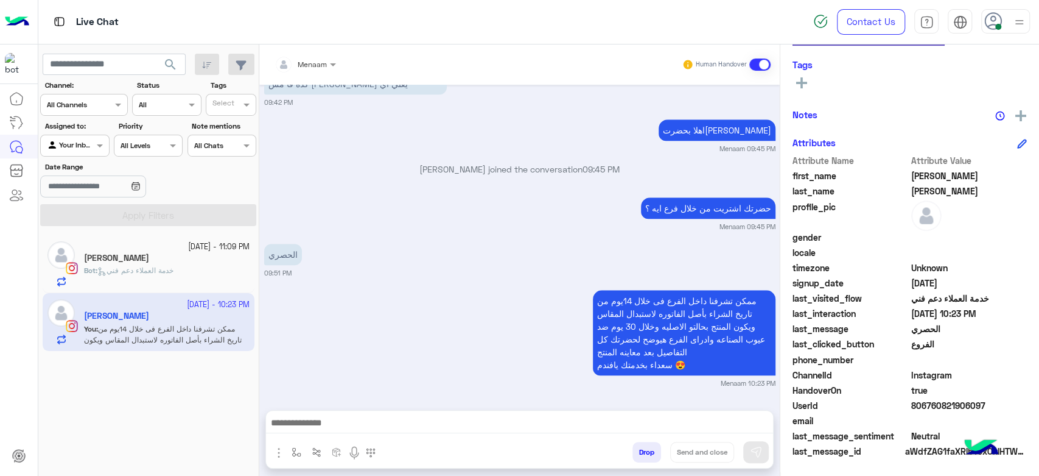
click at [648, 450] on button "Drop" at bounding box center [647, 451] width 29 height 21
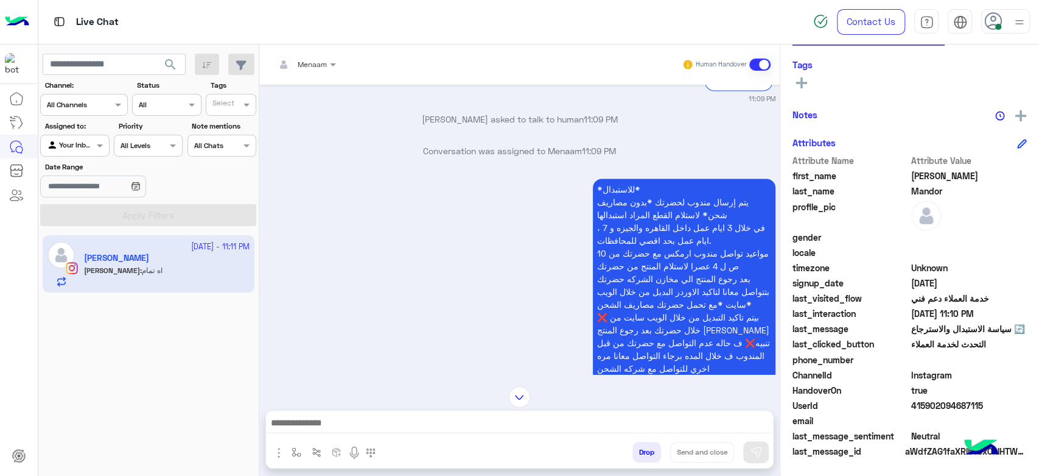
click at [335, 427] on textarea at bounding box center [519, 424] width 507 height 18
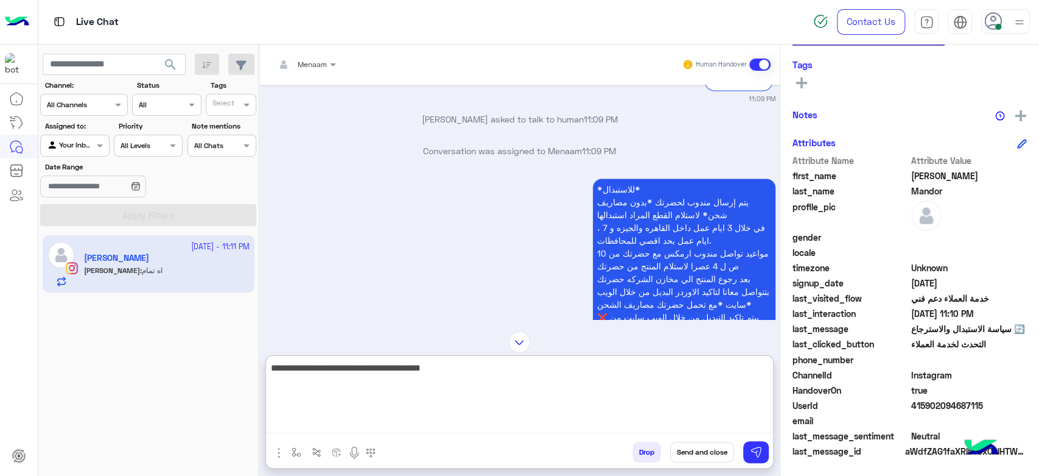
type textarea "**********"
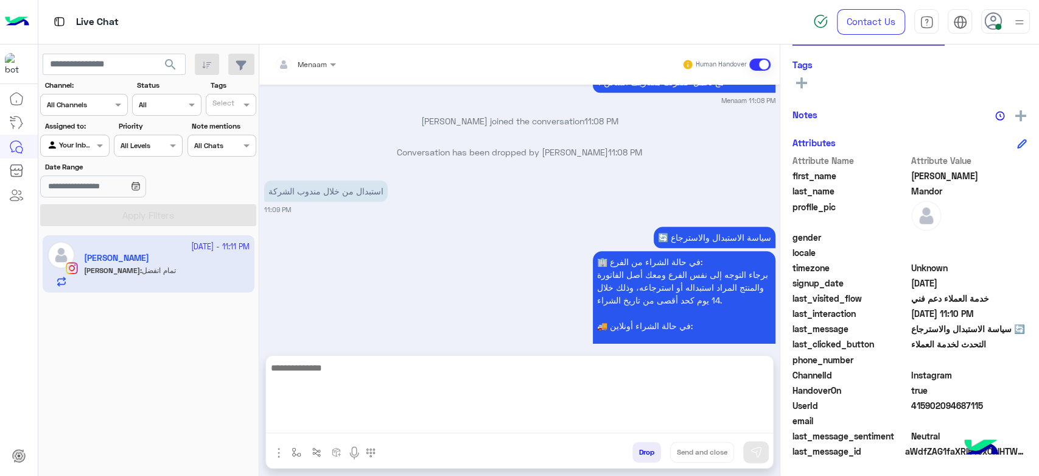
scroll to position [1452, 0]
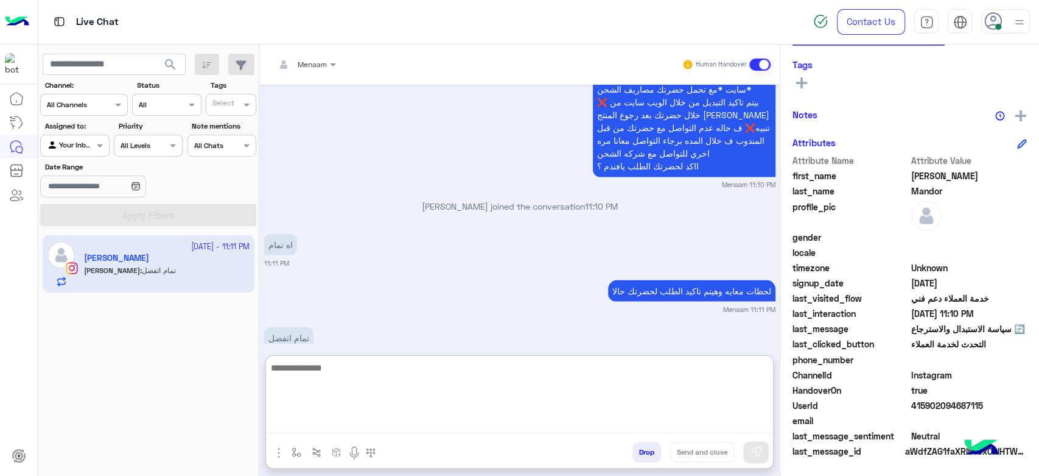
click at [410, 363] on textarea at bounding box center [519, 396] width 507 height 73
paste textarea "**********"
type textarea "**********"
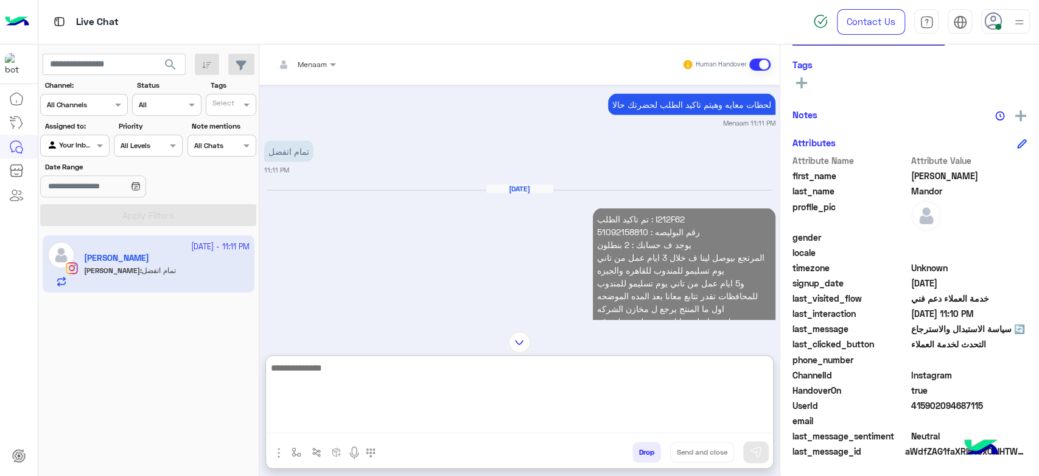
scroll to position [1589, 0]
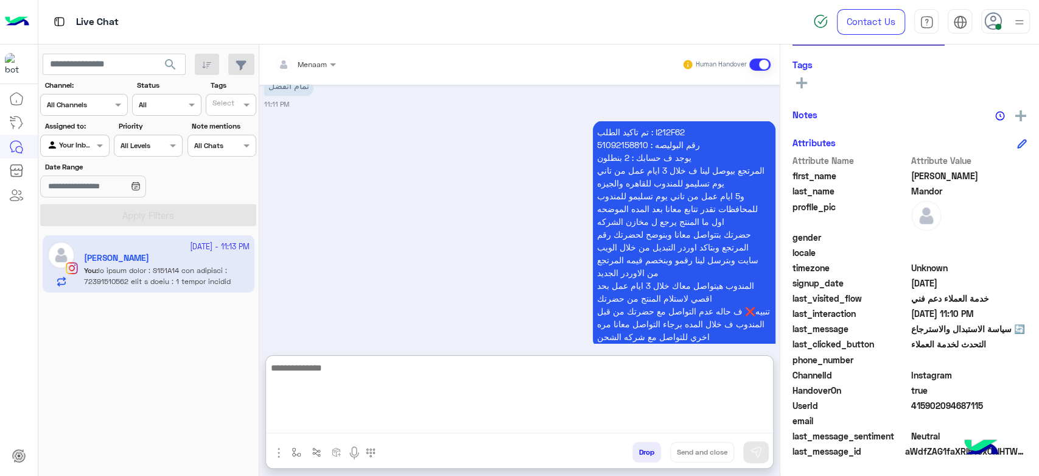
click at [605, 121] on p "تم تاكيد الطلب : I212F62 رقم البوليصه : 51092158810 يوجد ف حسابك : 2 بنطلون الم…" at bounding box center [684, 234] width 183 height 226
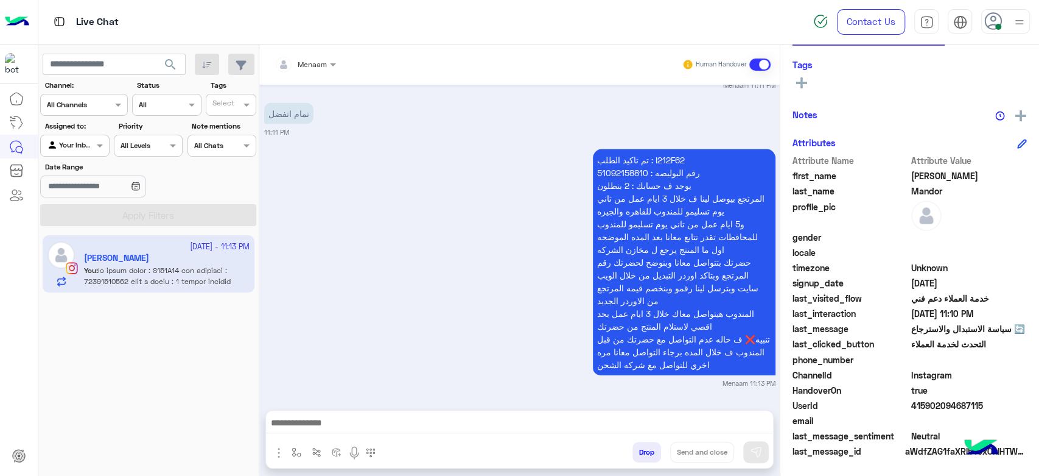
scroll to position [1648, 0]
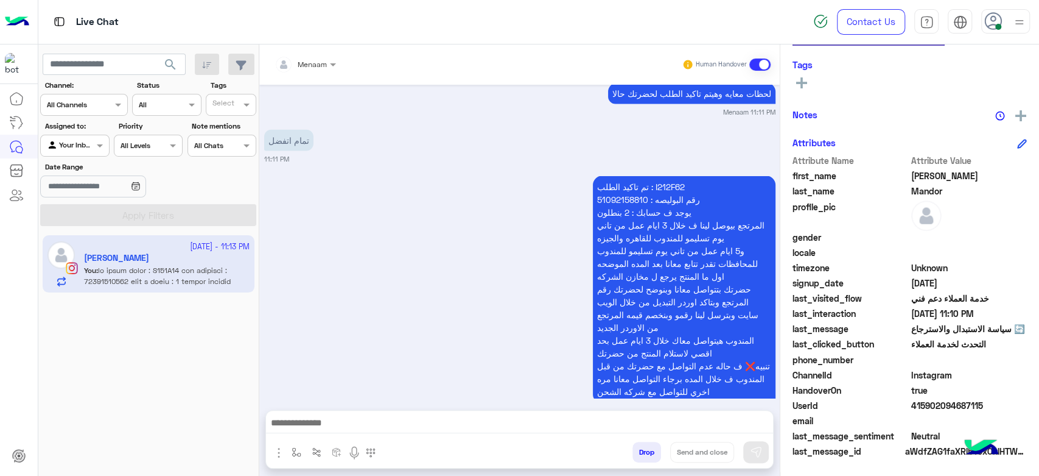
click at [605, 127] on div "تمام اتفضل 11:11 PM" at bounding box center [519, 145] width 511 height 37
click at [612, 176] on p "تم تاكيد الطلب : I212F62 رقم البوليصه : 51092158810 يوجد ف حسابك : 2 بنطلون الم…" at bounding box center [684, 289] width 183 height 226
copy p "51092158810"
click at [619, 176] on p "تم تاكيد الطلب : I212F62 رقم البوليصه : 51092158810 يوجد ف حسابك : 2 بنطلون الم…" at bounding box center [684, 289] width 183 height 226
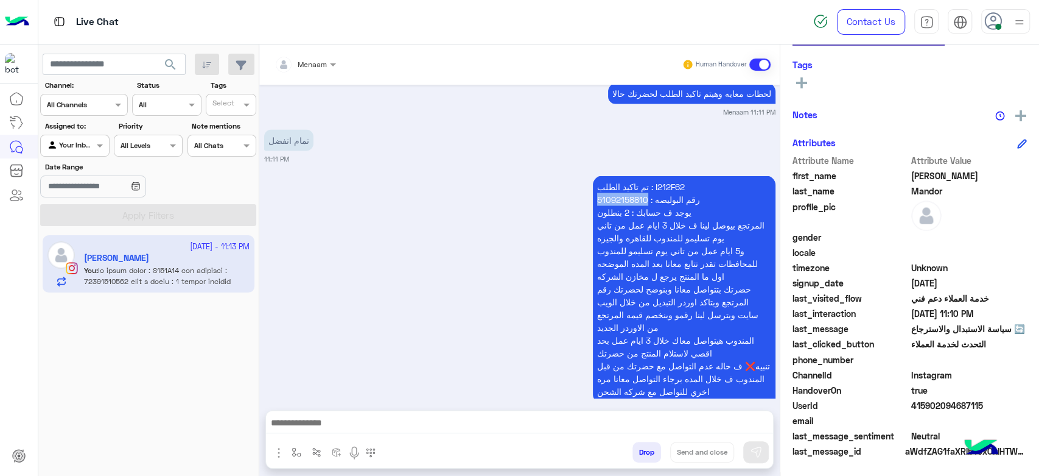
click at [619, 176] on p "تم تاكيد الطلب : I212F62 رقم البوليصه : 51092158810 يوجد ف حسابك : 2 بنطلون الم…" at bounding box center [684, 289] width 183 height 226
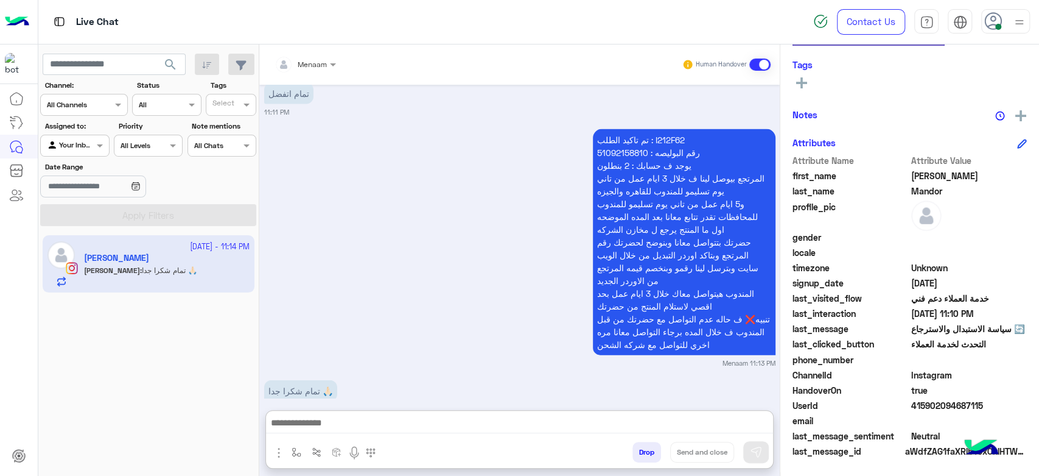
click at [320, 419] on textarea at bounding box center [519, 424] width 507 height 18
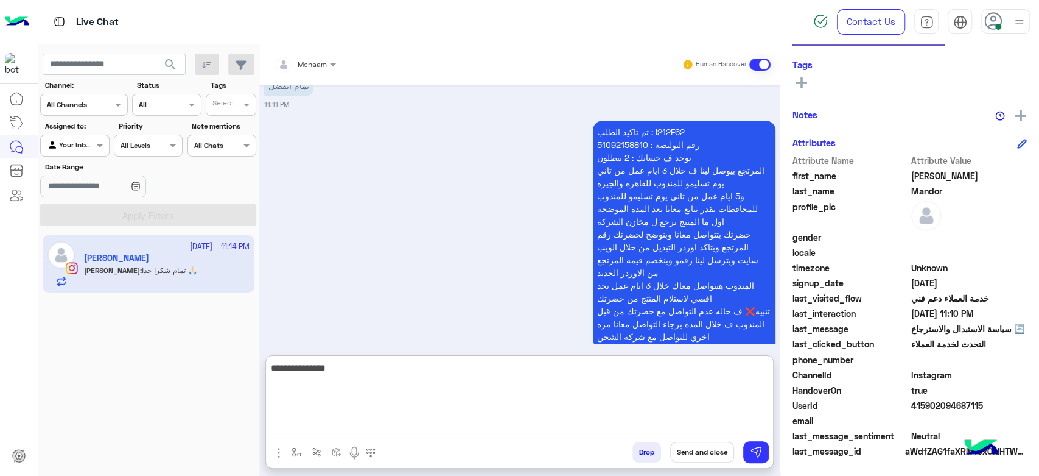
type textarea "**********"
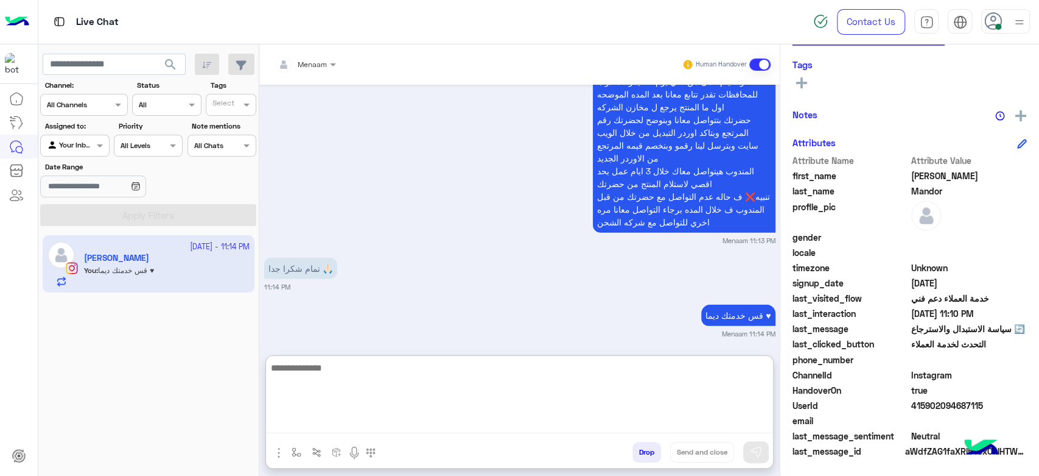
scroll to position [1796, 0]
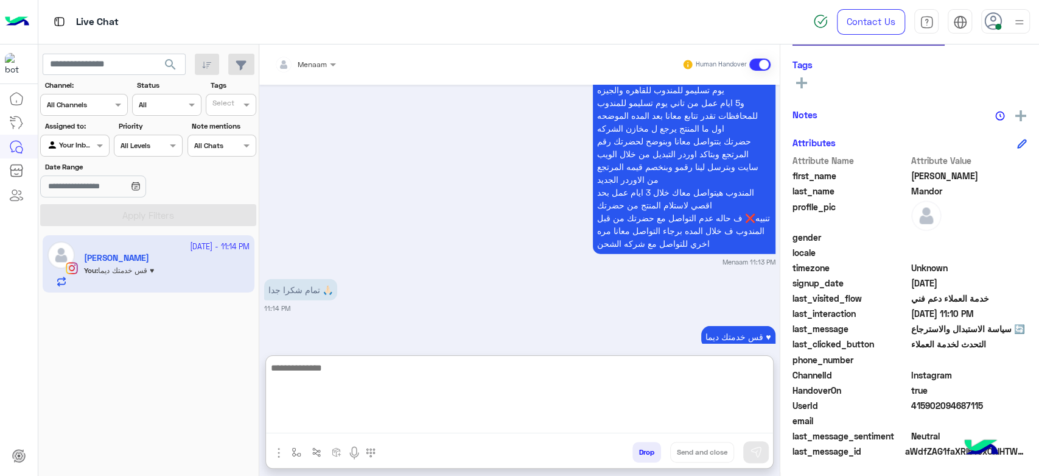
click at [388, 359] on div at bounding box center [519, 398] width 507 height 85
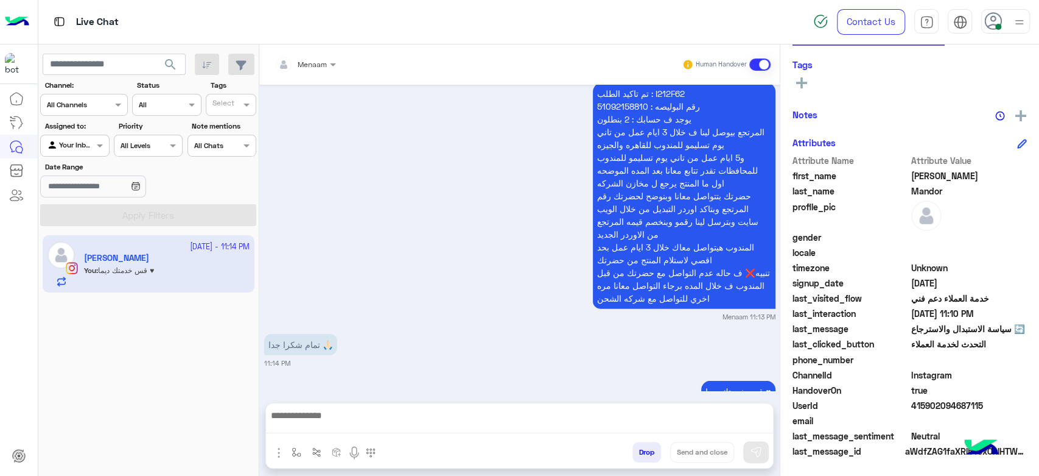
click at [383, 378] on div "قس خدمتك ديما ♥ Menaam 11:14 PM" at bounding box center [519, 396] width 511 height 37
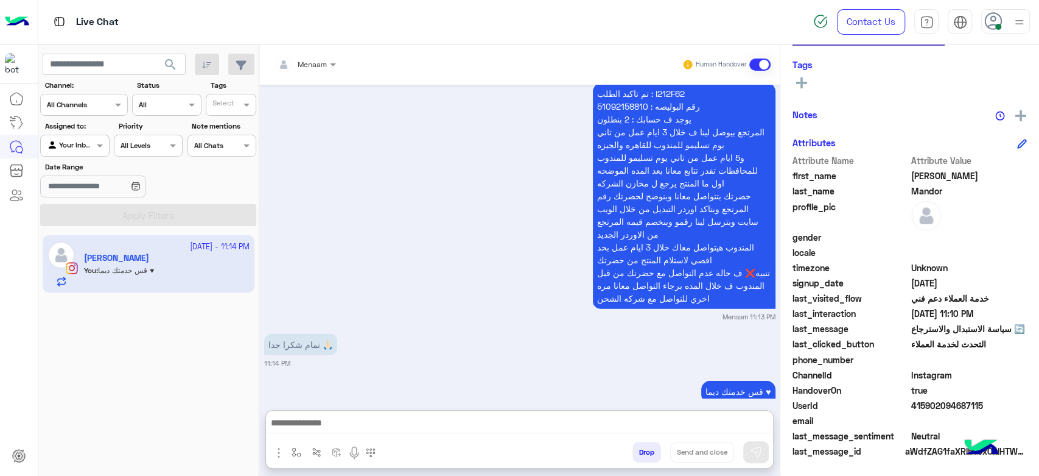
click at [355, 419] on textarea at bounding box center [519, 424] width 507 height 18
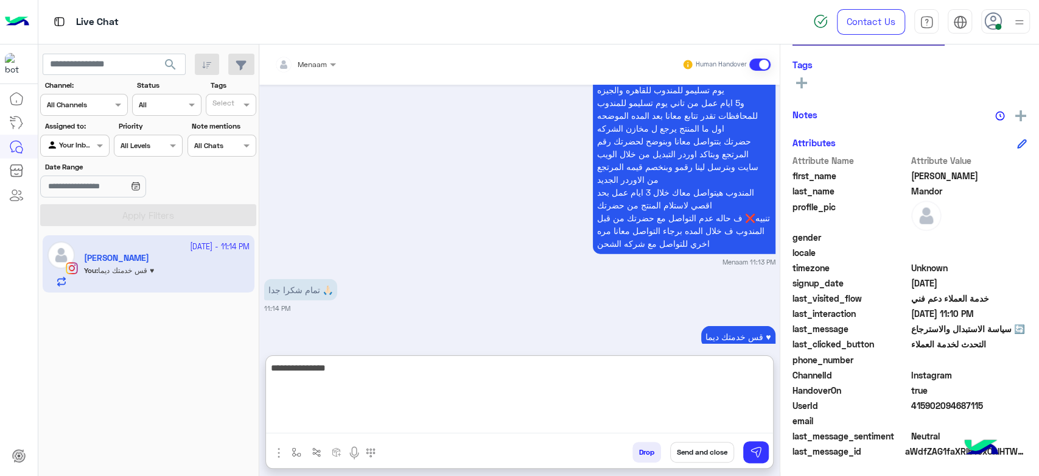
type textarea "**********"
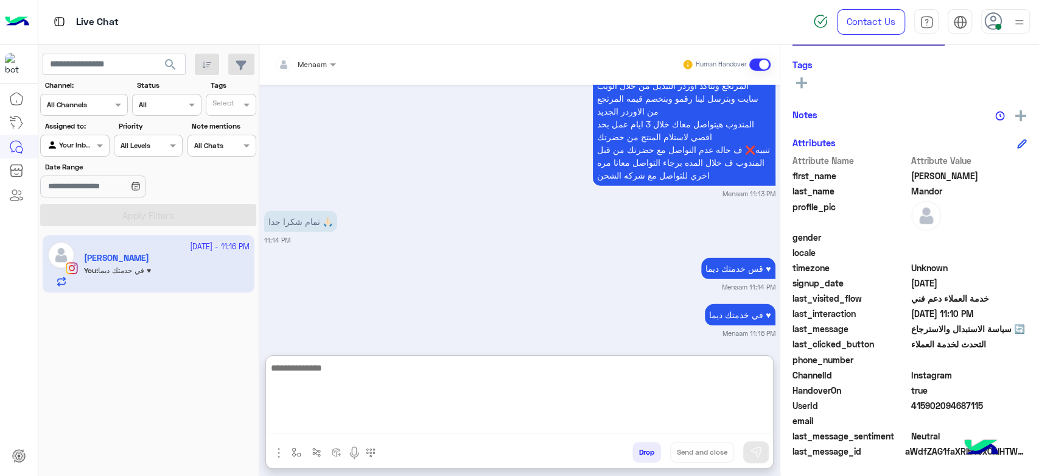
scroll to position [1842, 0]
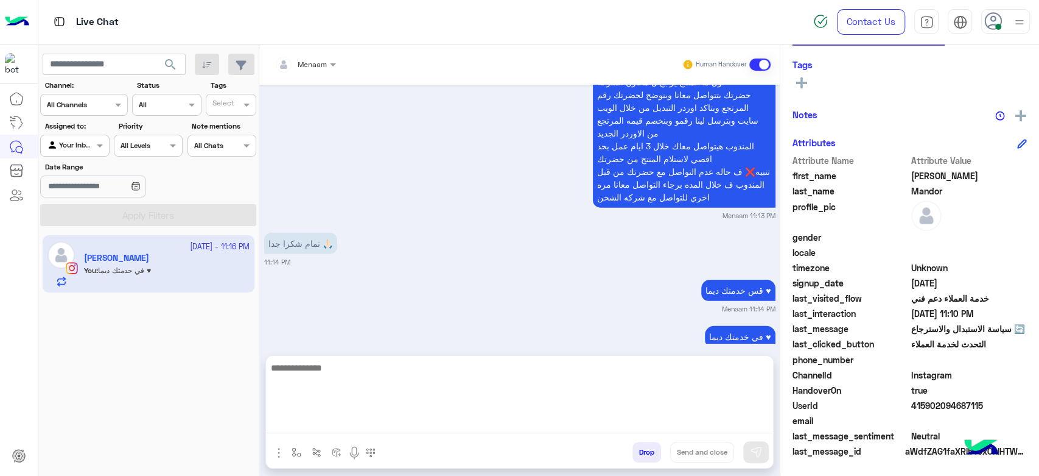
click at [653, 454] on button "Drop" at bounding box center [647, 451] width 29 height 21
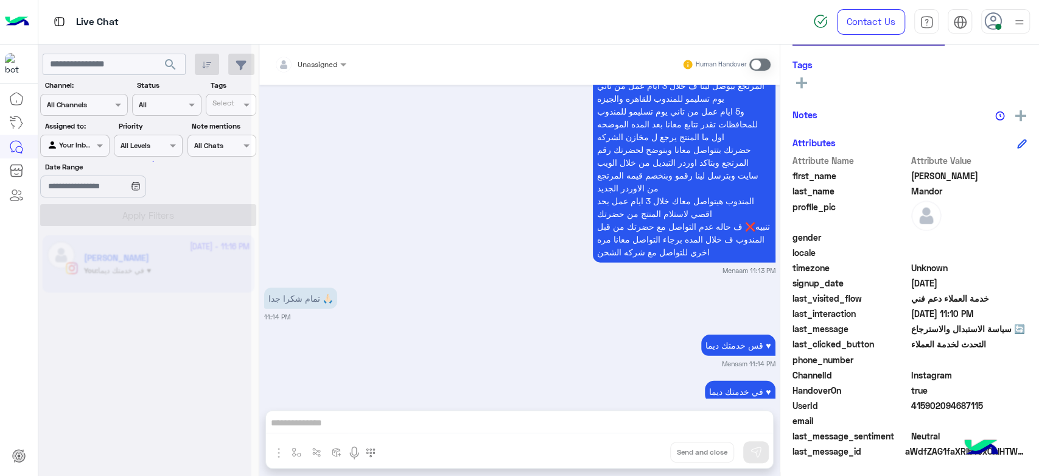
scroll to position [1819, 0]
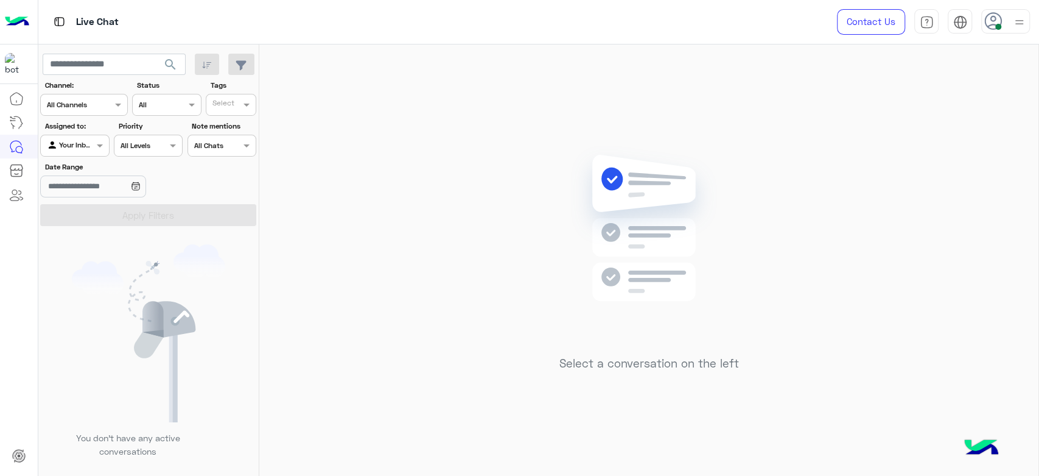
click at [416, 167] on div "Select a conversation on the left" at bounding box center [648, 262] width 779 height 436
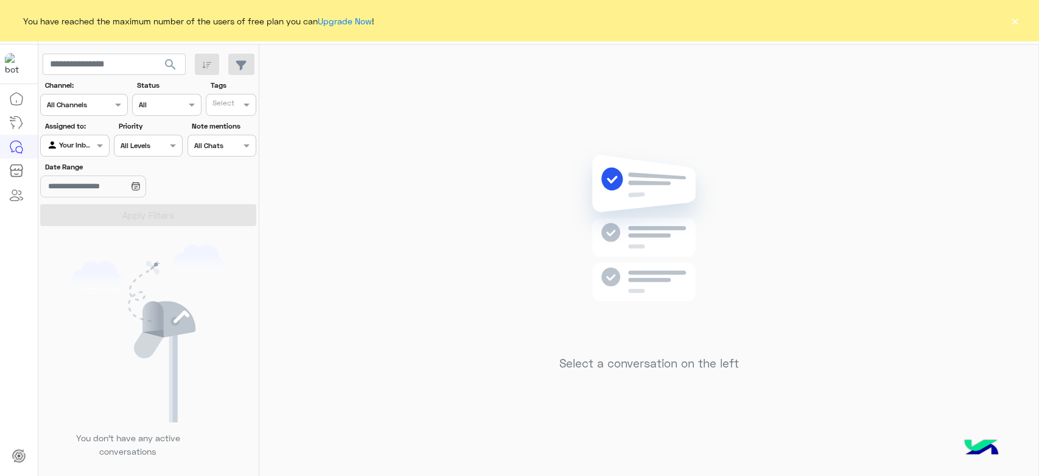
click at [1014, 20] on button "×" at bounding box center [1015, 21] width 12 height 12
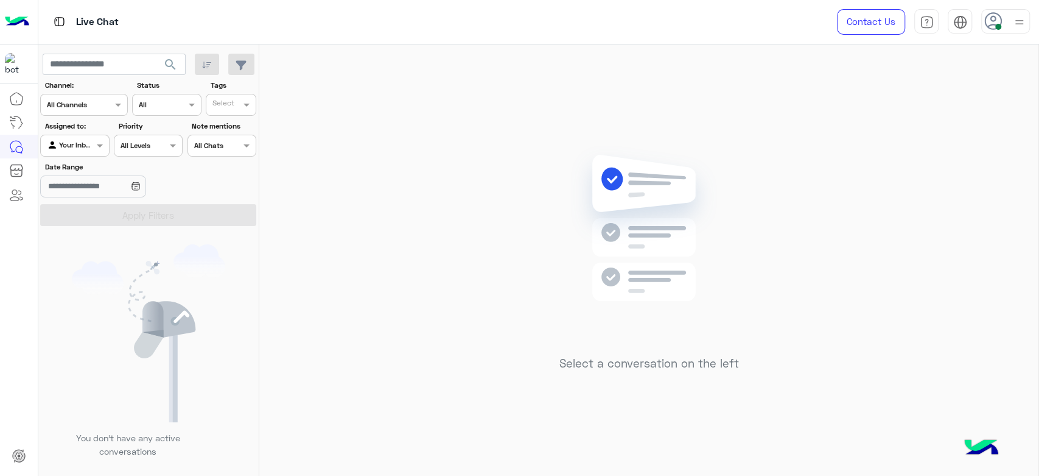
click at [1016, 16] on img at bounding box center [1019, 22] width 15 height 15
click at [949, 172] on label "Offline" at bounding box center [954, 173] width 133 height 22
